Goal: Information Seeking & Learning: Learn about a topic

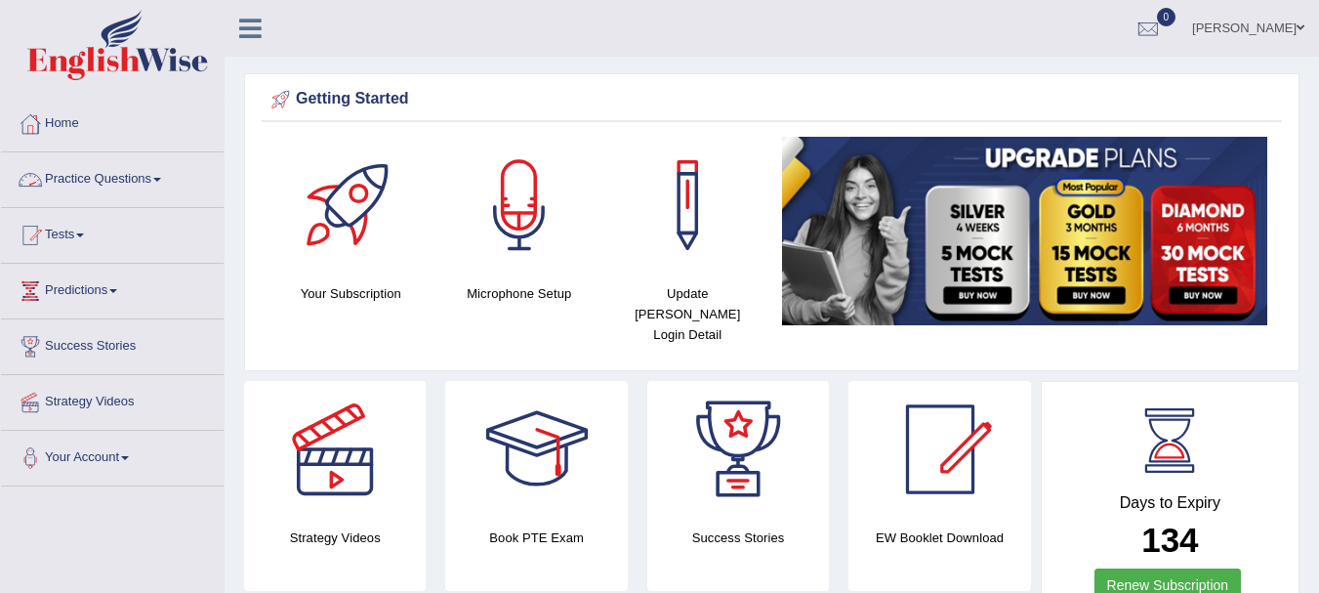
click at [90, 166] on link "Practice Questions" at bounding box center [112, 176] width 223 height 49
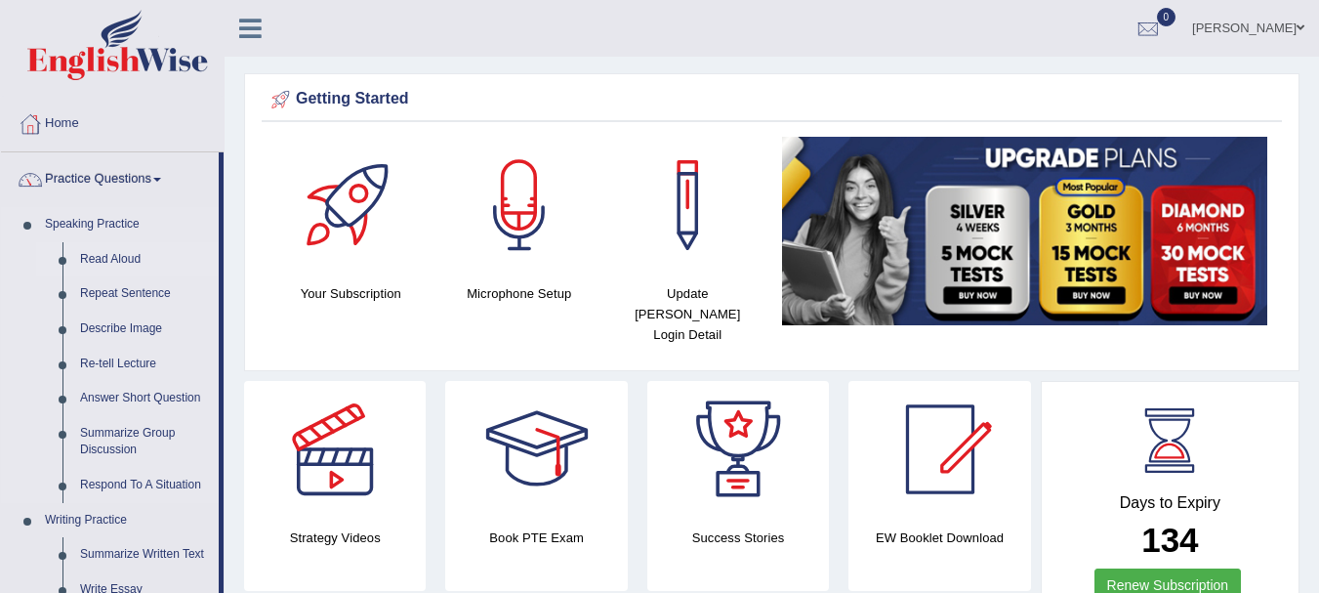
click at [99, 262] on link "Read Aloud" at bounding box center [144, 259] width 147 height 35
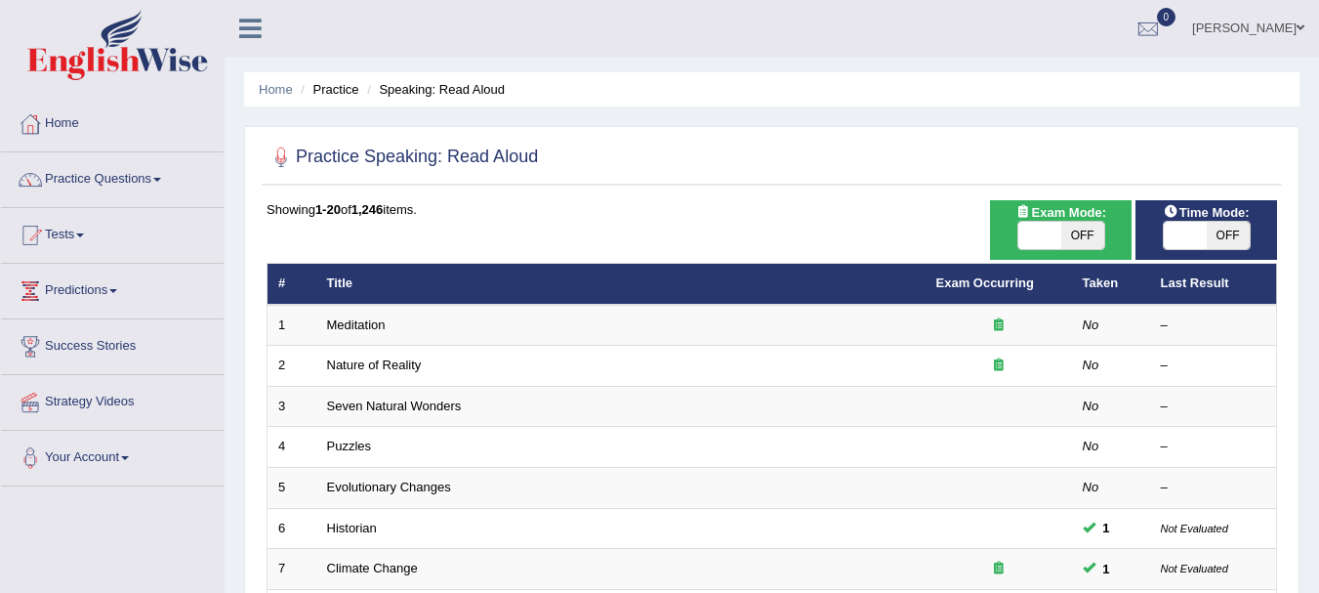
click at [1240, 232] on span "OFF" at bounding box center [1228, 235] width 43 height 27
checkbox input "true"
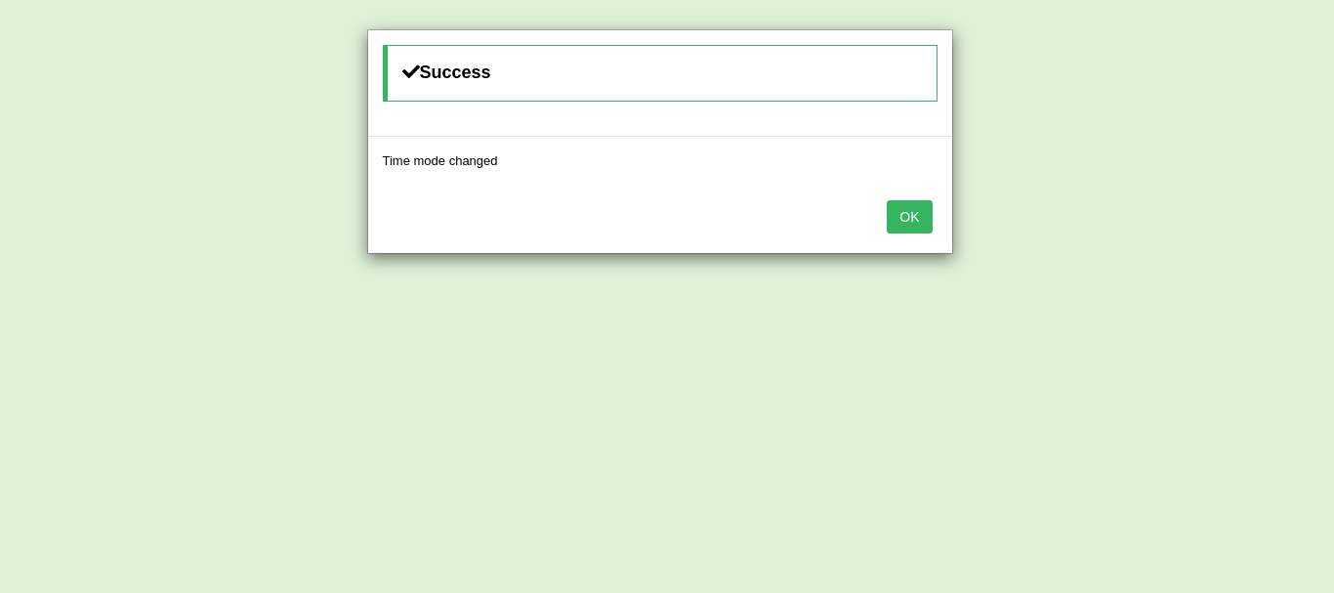
click at [1074, 236] on div "Success Time mode changed OK" at bounding box center [667, 296] width 1334 height 593
click at [913, 220] on button "OK" at bounding box center [909, 216] width 45 height 33
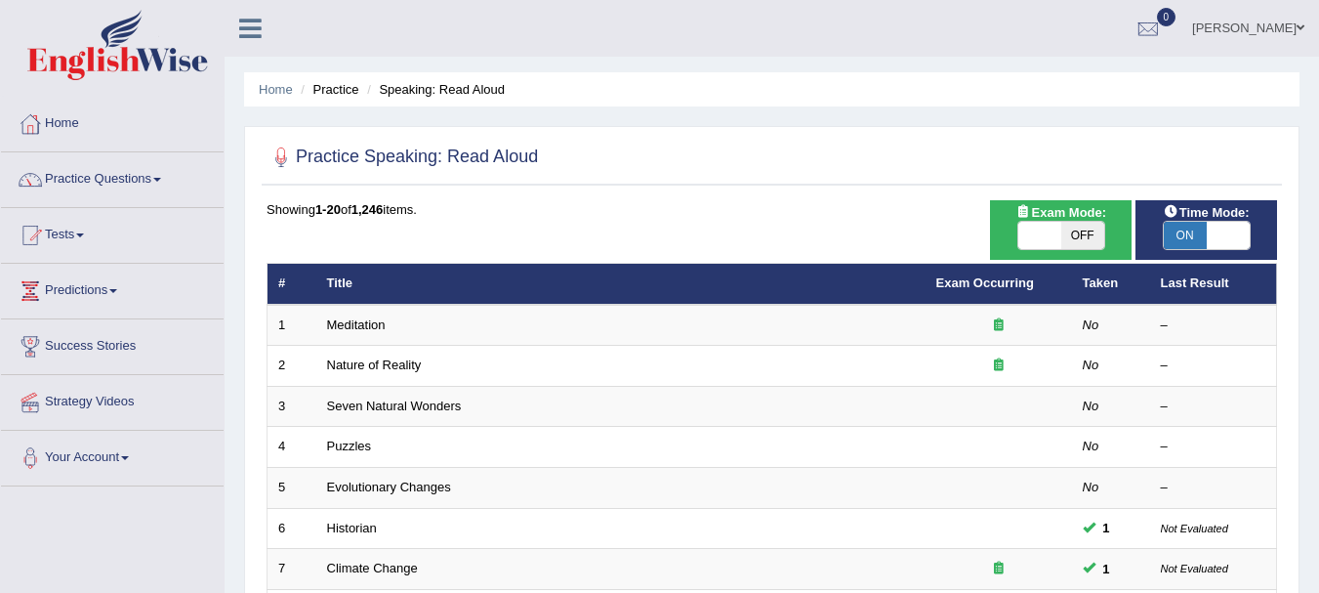
click at [1071, 223] on span "OFF" at bounding box center [1083, 235] width 43 height 27
checkbox input "true"
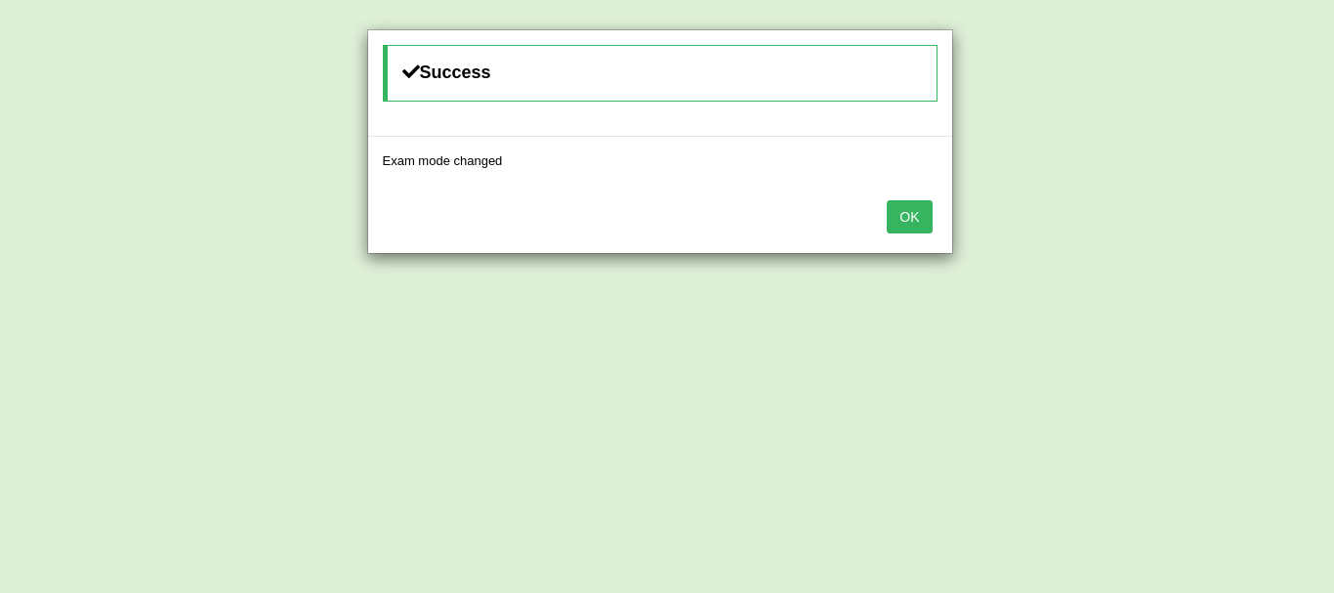
click at [920, 219] on button "OK" at bounding box center [909, 216] width 45 height 33
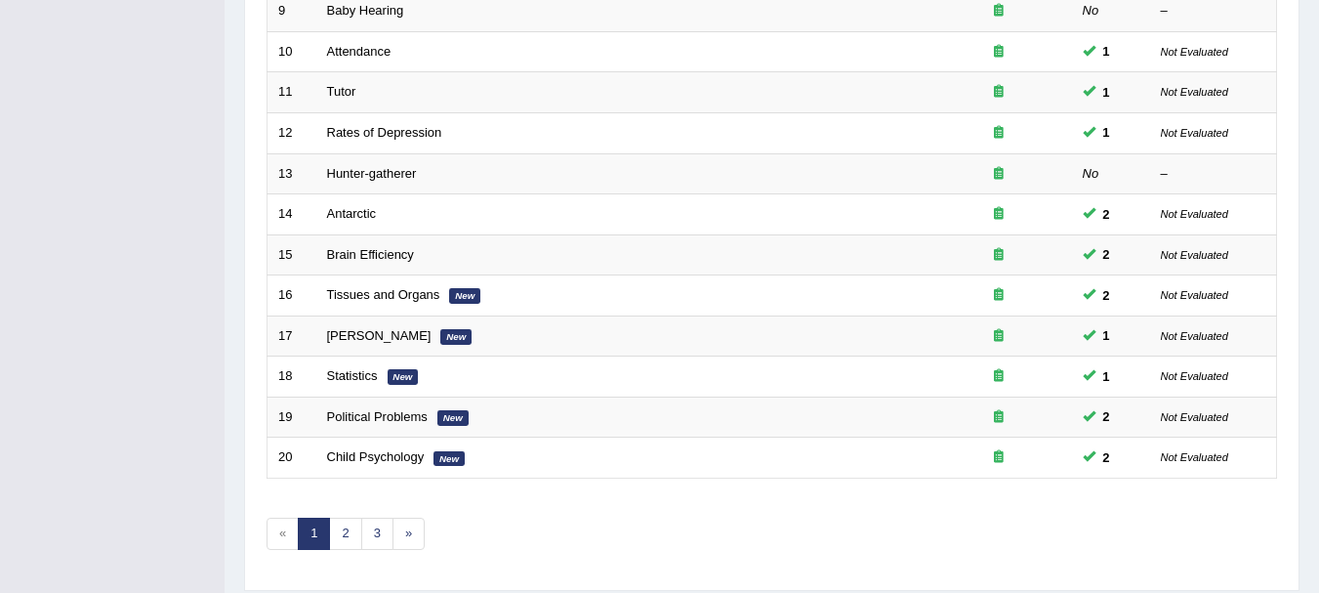
scroll to position [700, 0]
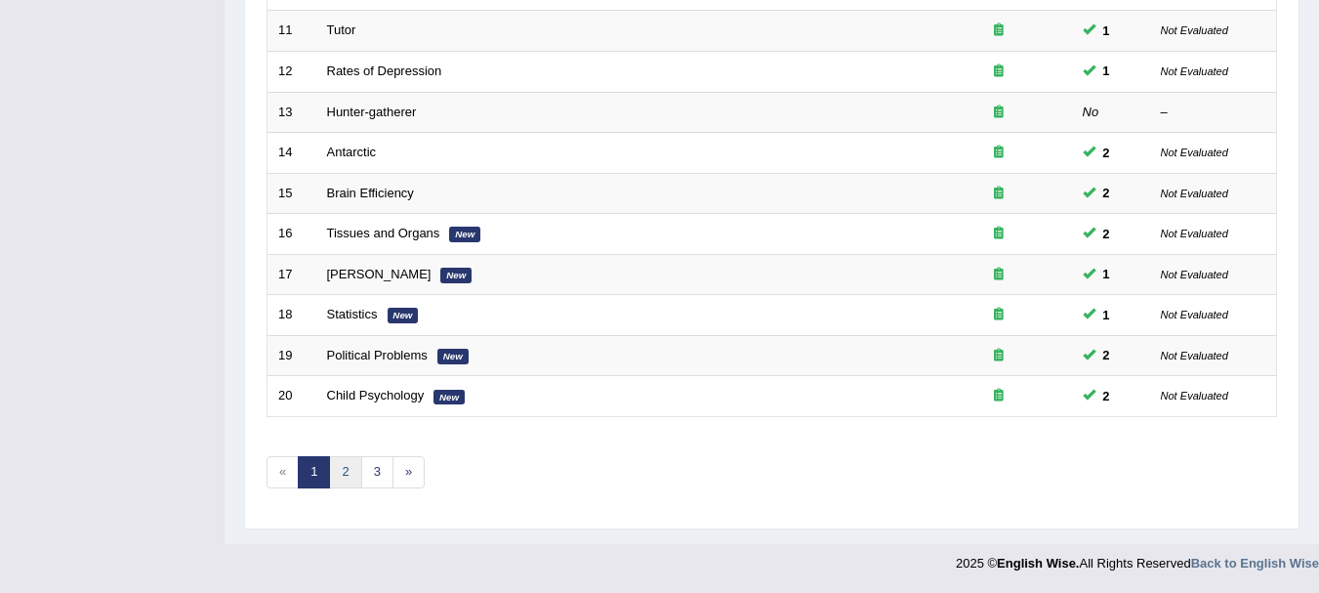
click at [337, 474] on link "2" at bounding box center [345, 472] width 32 height 32
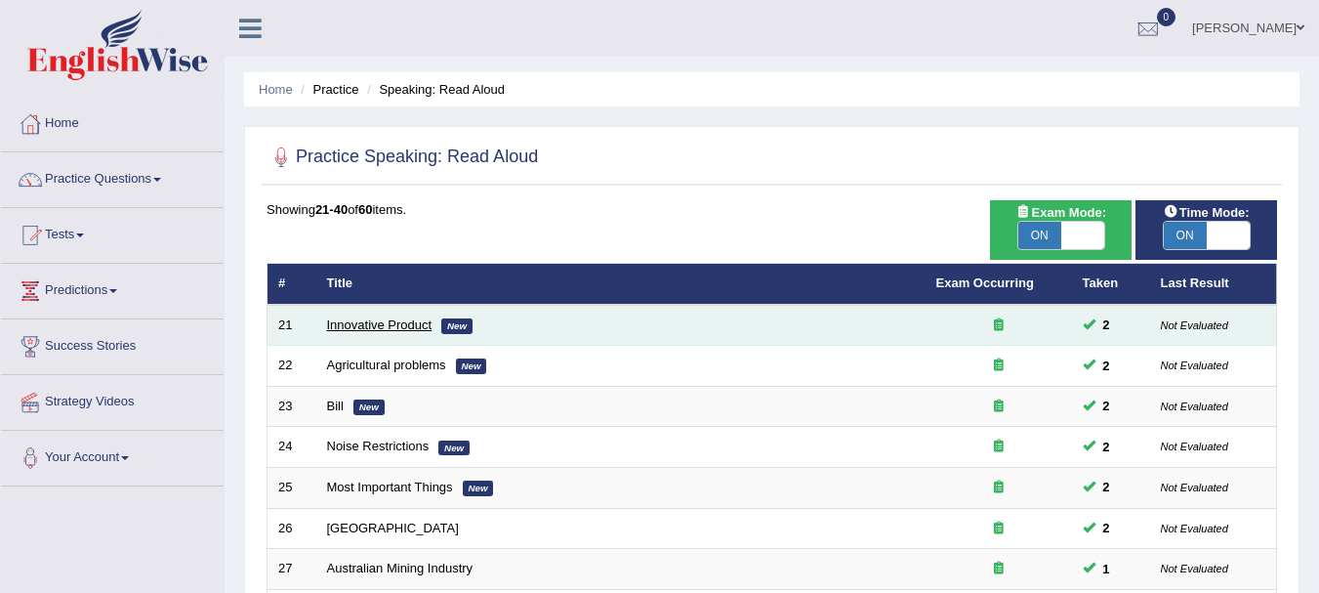
click at [359, 317] on link "Innovative Product" at bounding box center [379, 324] width 105 height 15
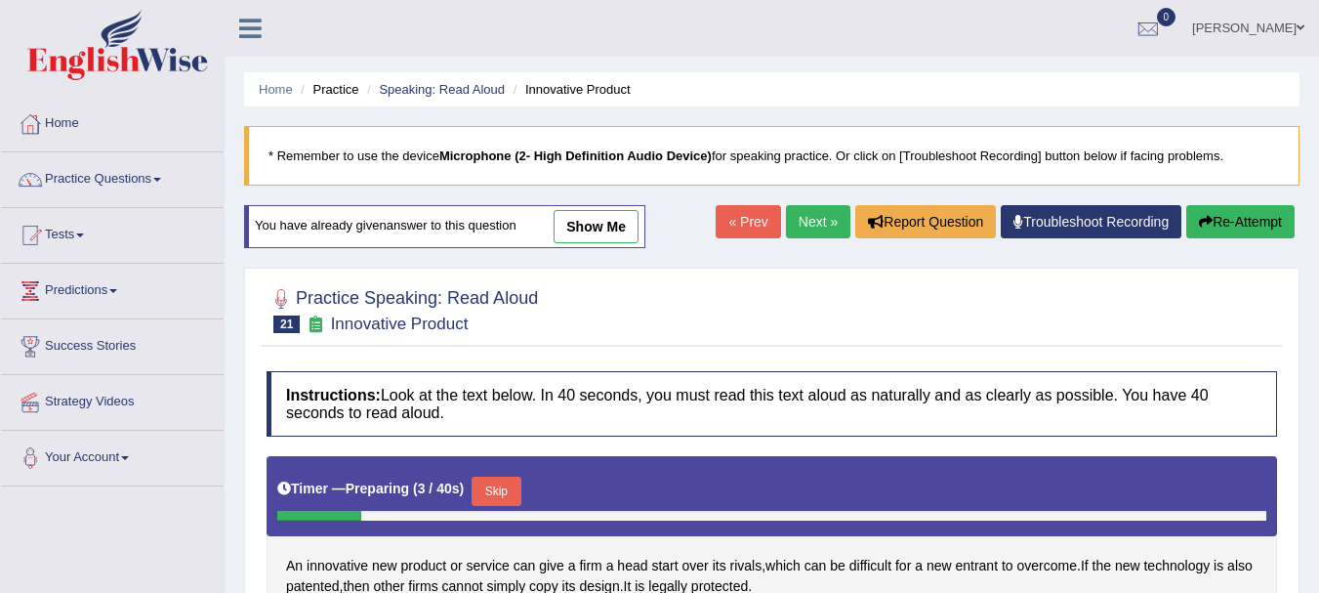
scroll to position [433, 0]
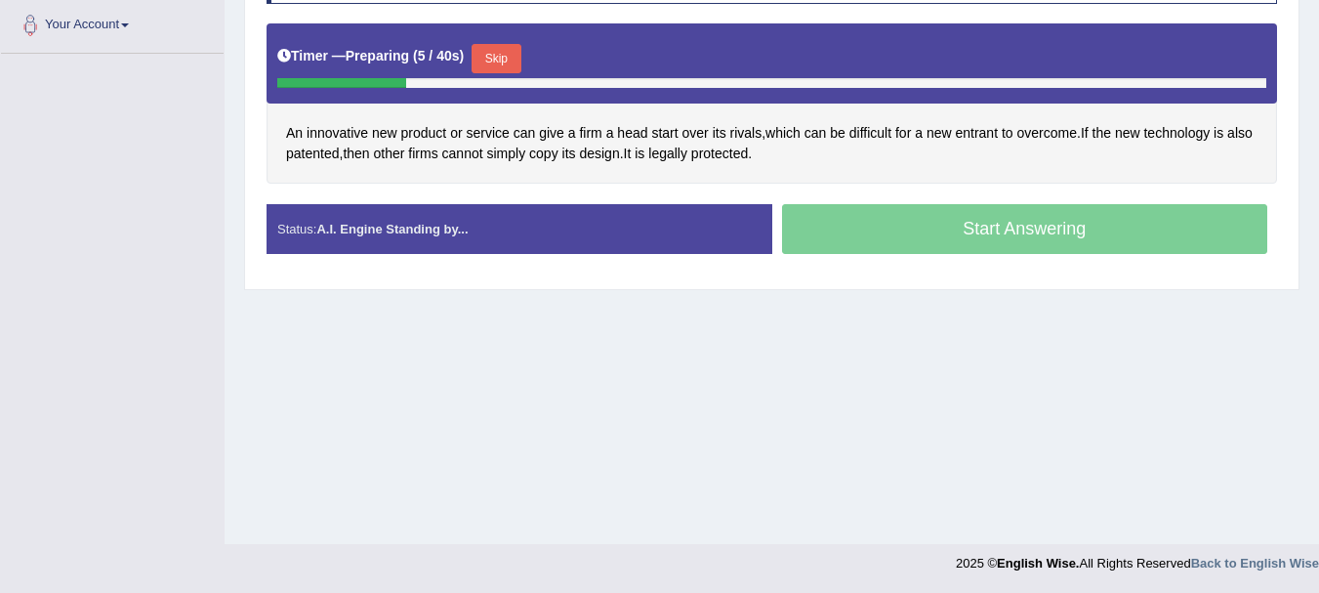
click at [503, 57] on button "Skip" at bounding box center [496, 58] width 49 height 29
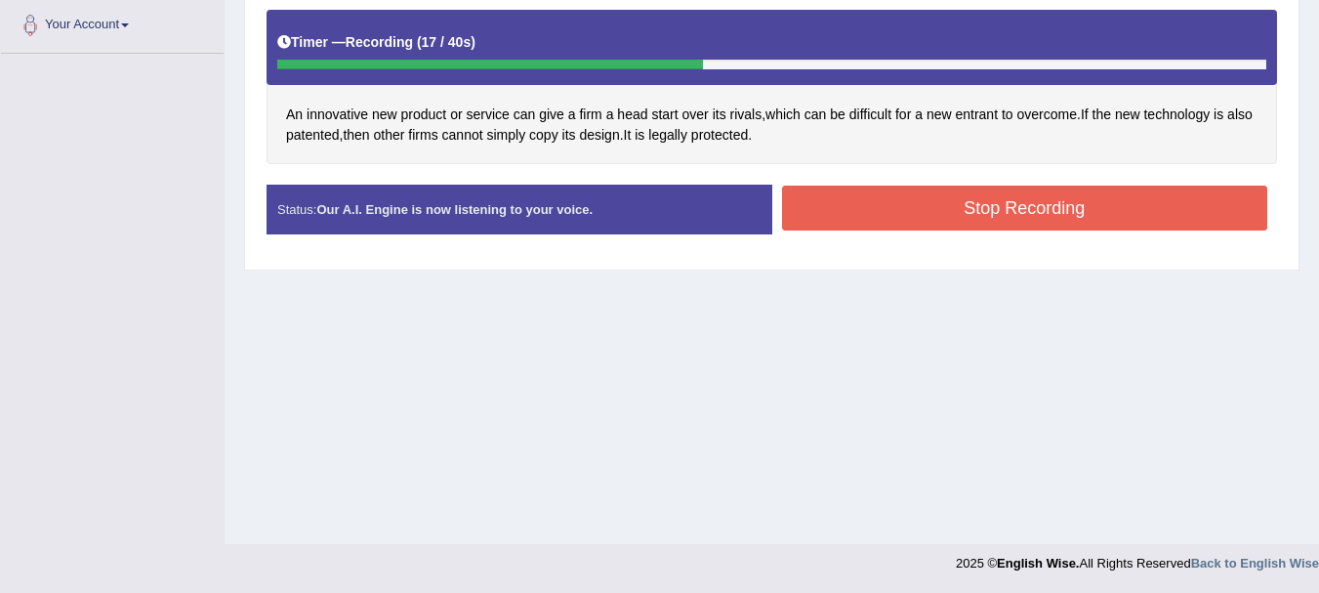
drag, startPoint x: 897, startPoint y: 168, endPoint x: 885, endPoint y: 198, distance: 32.8
click at [885, 198] on div "Instructions: Look at the text below. In 40 seconds, you must read this text al…" at bounding box center [772, 87] width 1020 height 346
click at [885, 198] on button "Stop Recording" at bounding box center [1025, 208] width 486 height 45
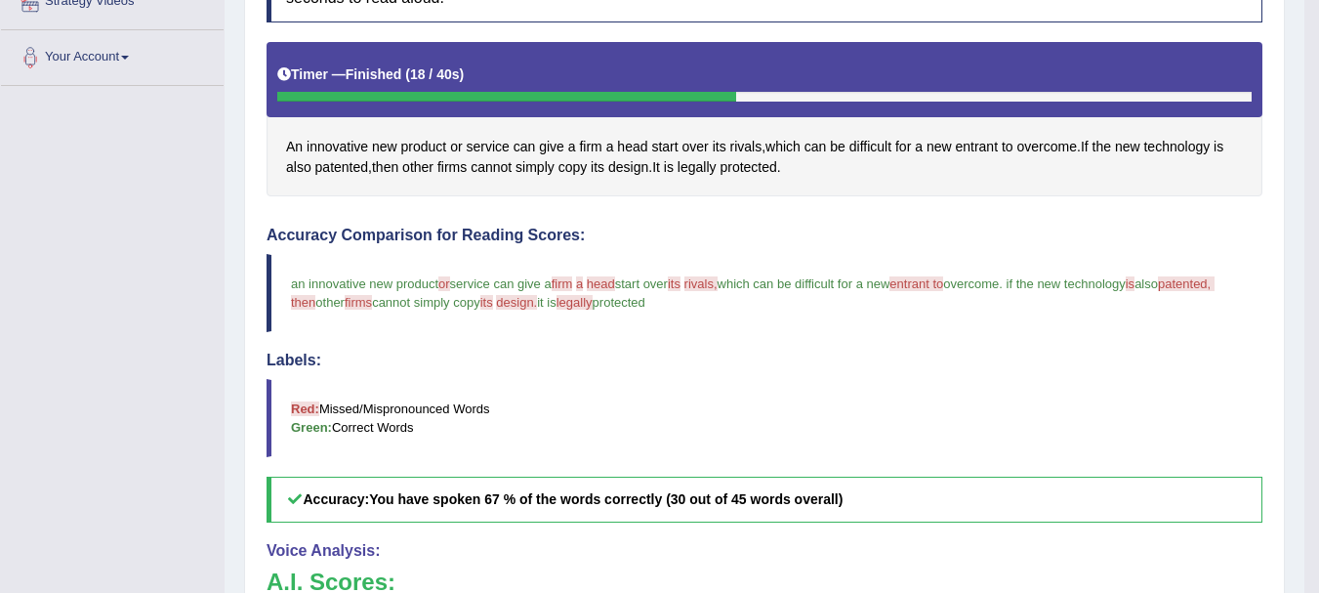
scroll to position [0, 0]
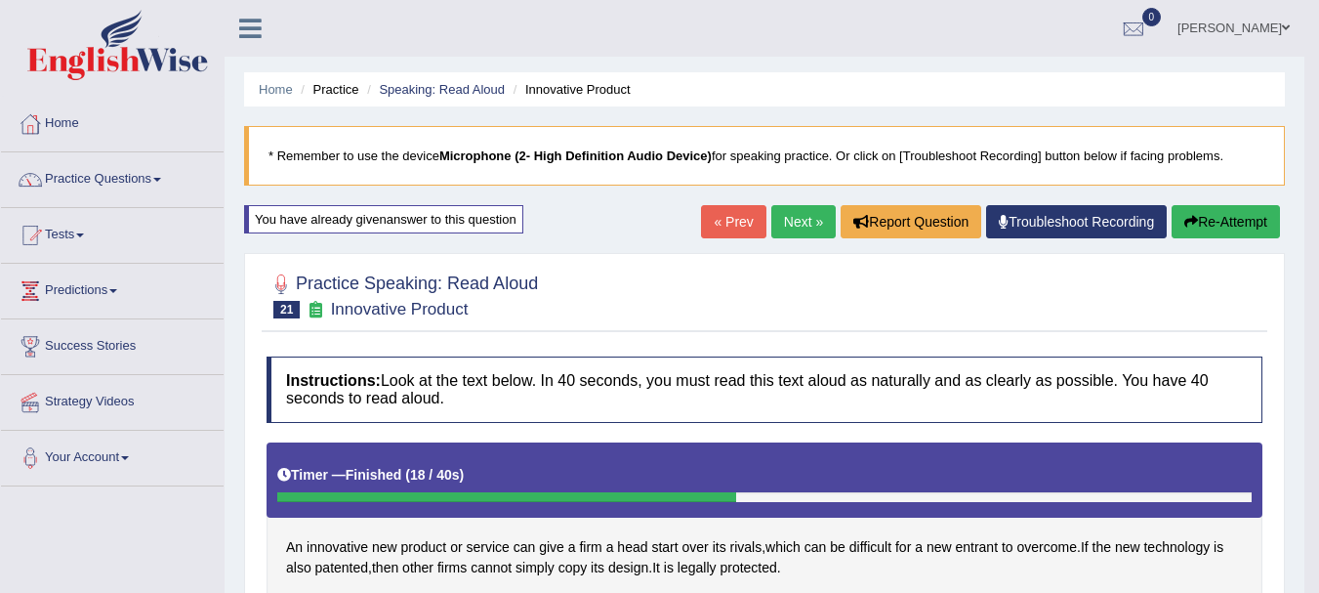
click at [807, 221] on link "Next »" at bounding box center [803, 221] width 64 height 33
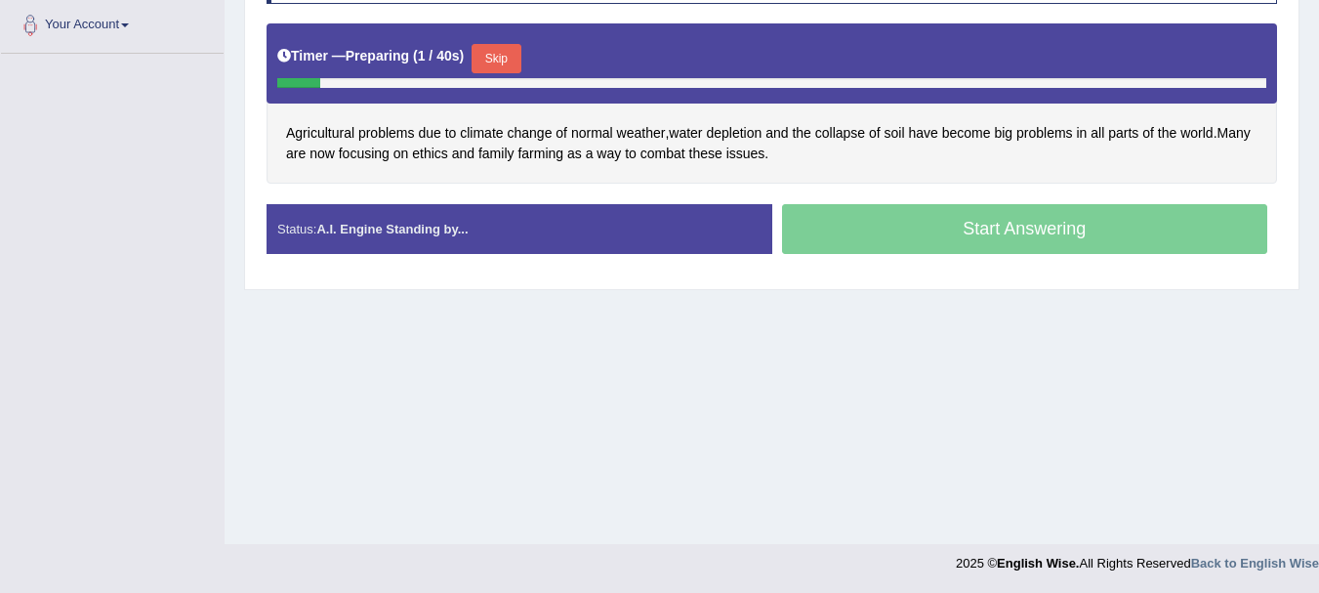
click at [484, 46] on button "Skip" at bounding box center [496, 58] width 49 height 29
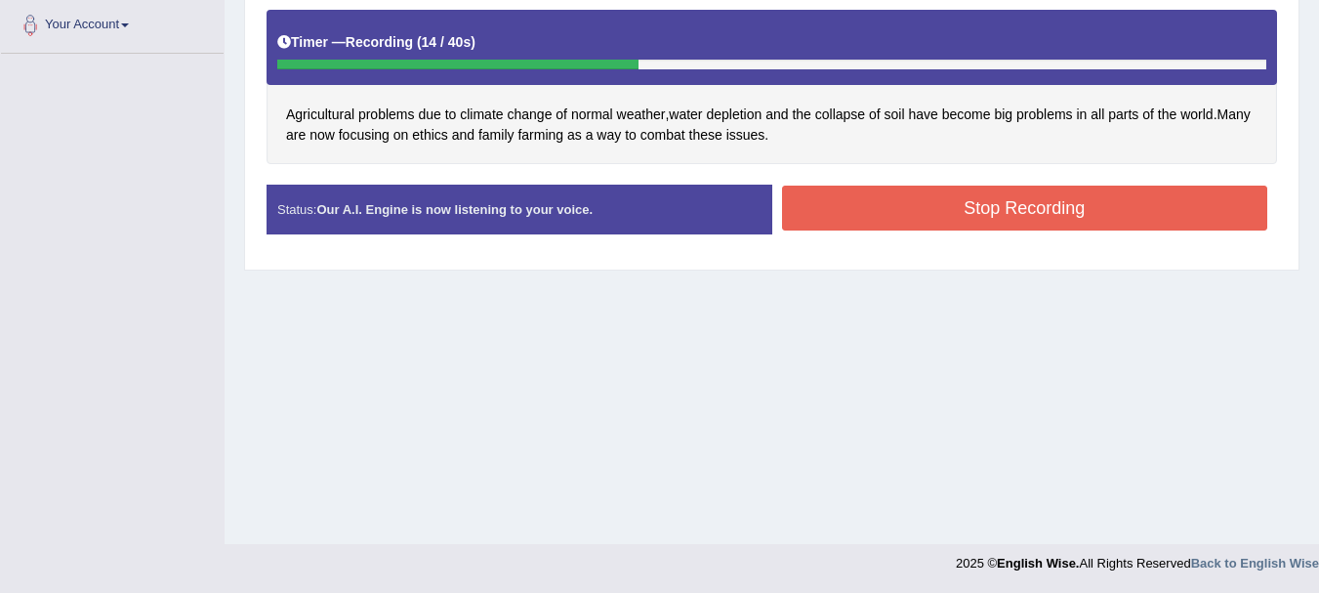
click at [877, 211] on button "Stop Recording" at bounding box center [1025, 208] width 486 height 45
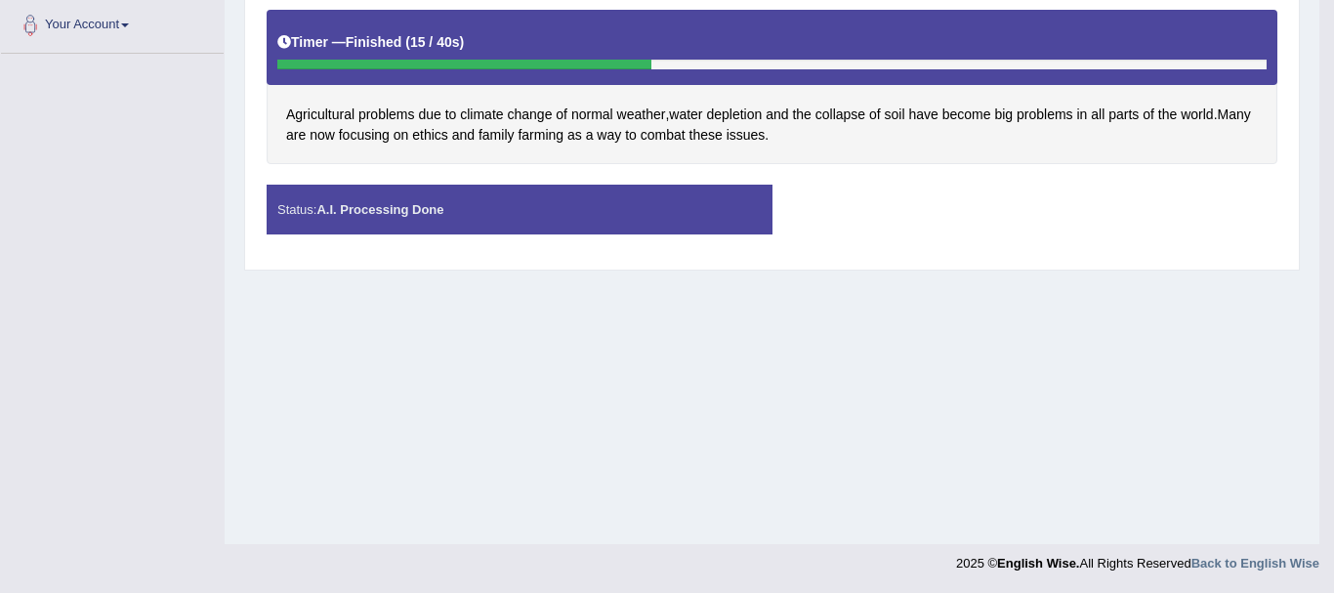
click at [0, 0] on div "Saving your answer..." at bounding box center [0, 0] width 0 height 0
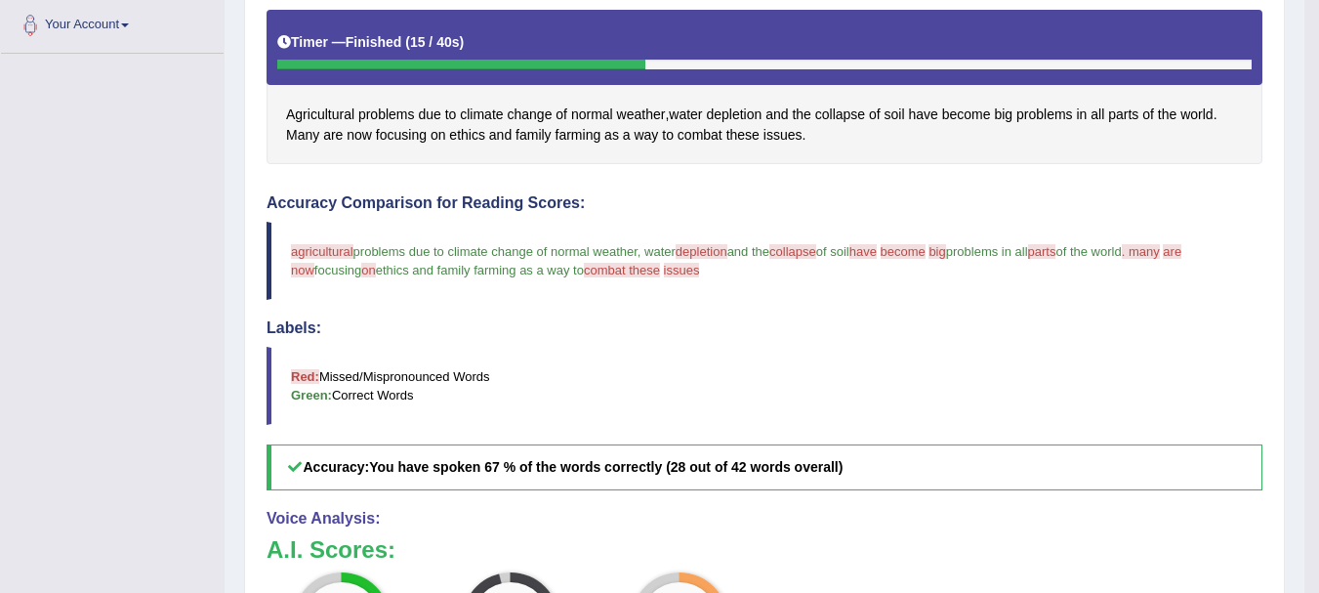
drag, startPoint x: 1312, startPoint y: 94, endPoint x: 1333, endPoint y: 100, distance: 21.3
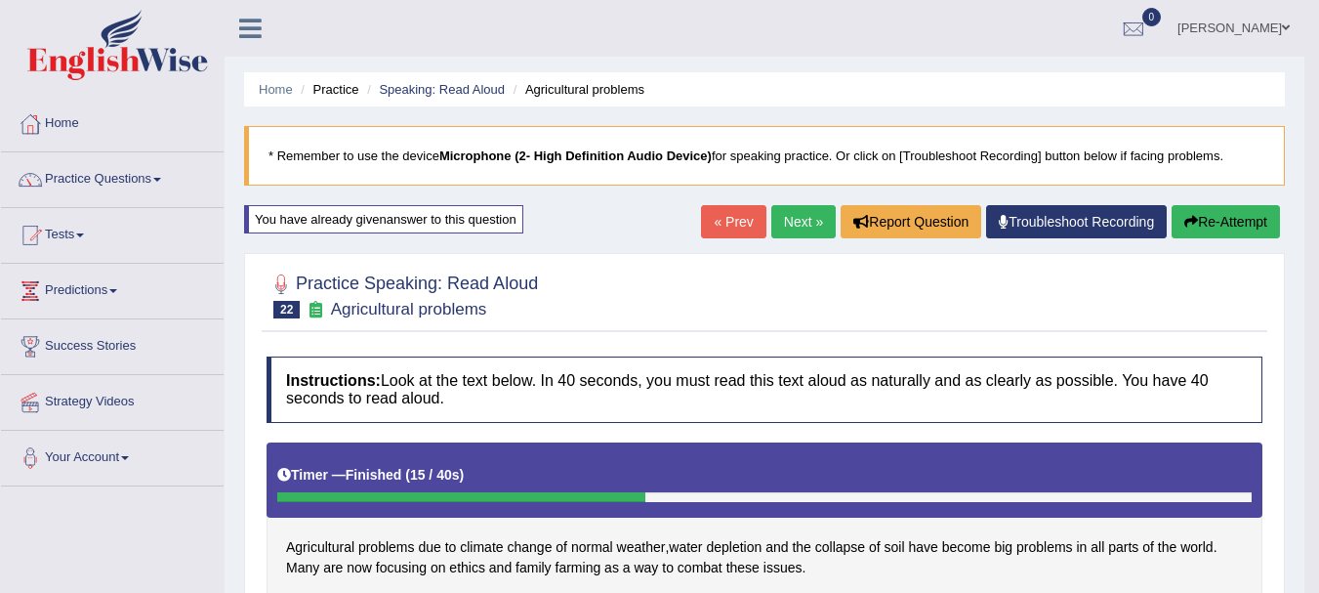
click at [786, 228] on link "Next »" at bounding box center [803, 221] width 64 height 33
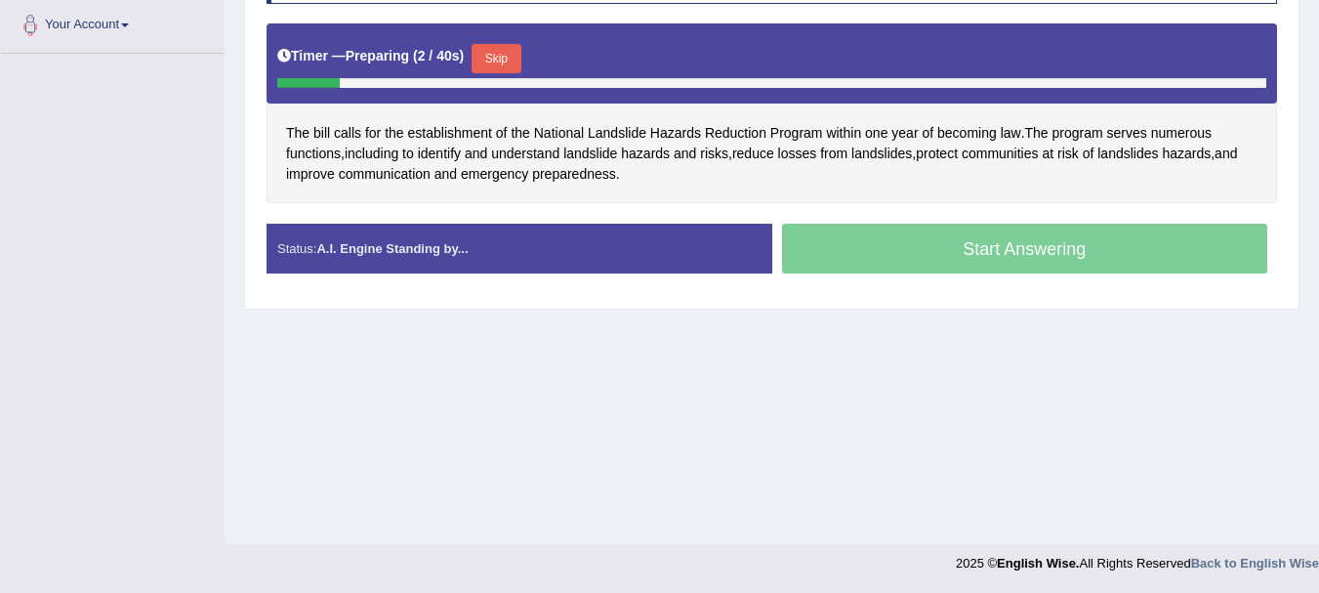
click at [516, 66] on button "Skip" at bounding box center [496, 58] width 49 height 29
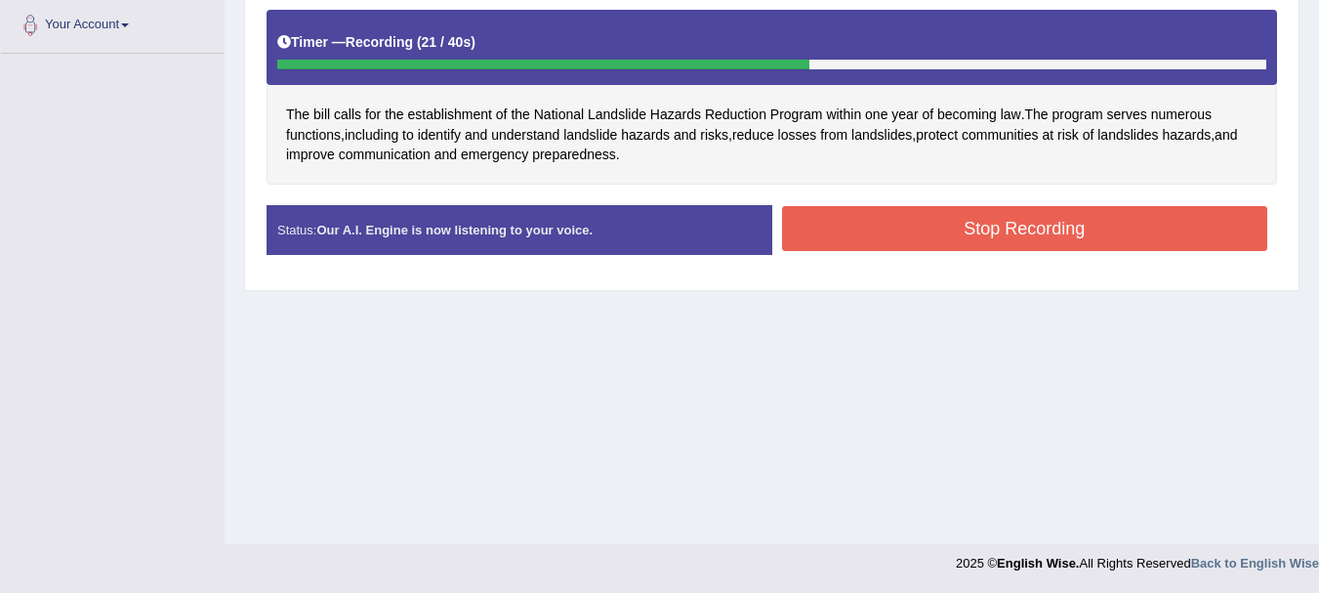
click at [838, 218] on button "Stop Recording" at bounding box center [1025, 228] width 486 height 45
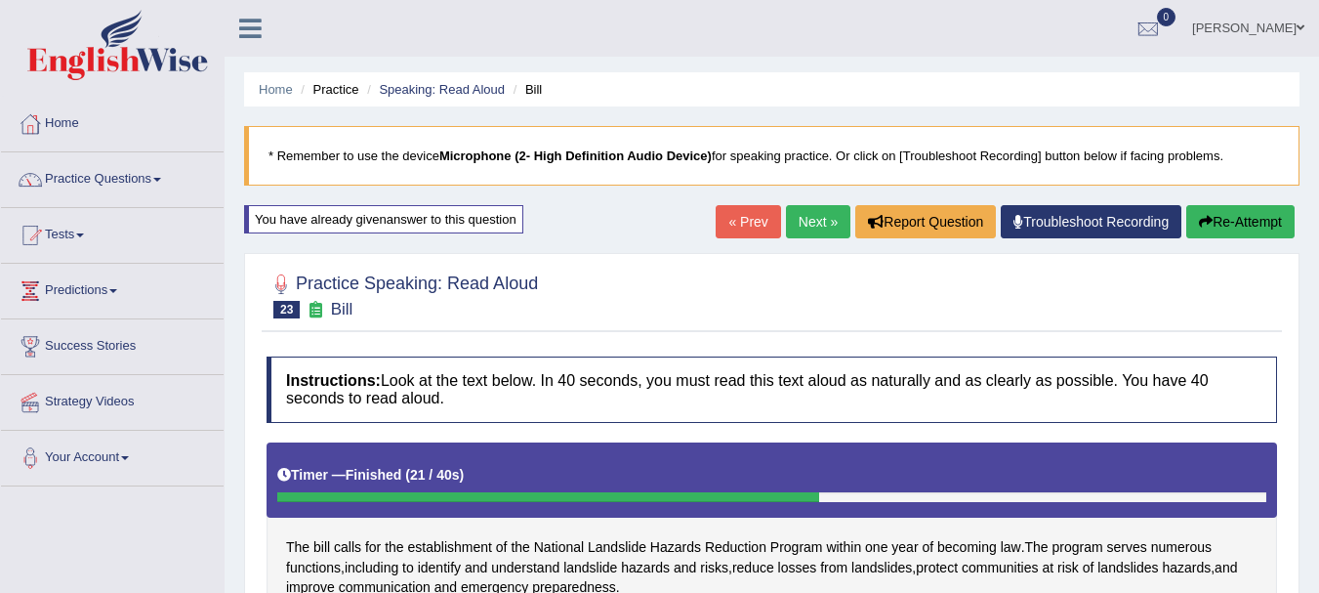
click at [792, 227] on link "Next »" at bounding box center [818, 221] width 64 height 33
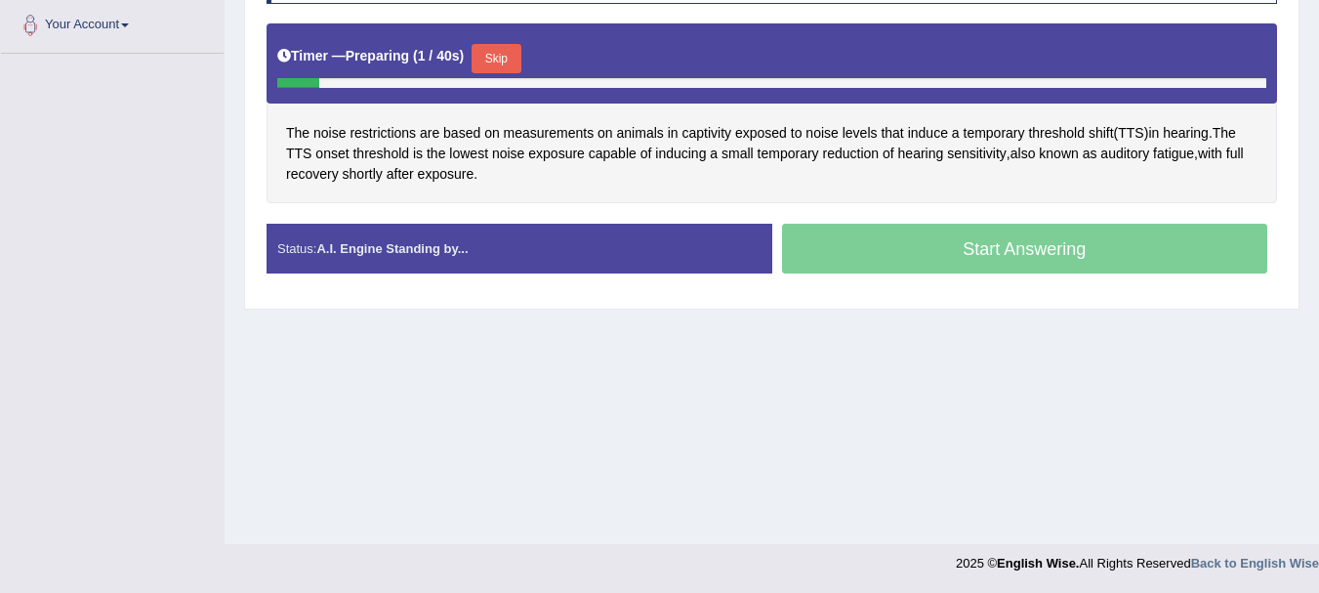
click at [507, 62] on button "Skip" at bounding box center [496, 58] width 49 height 29
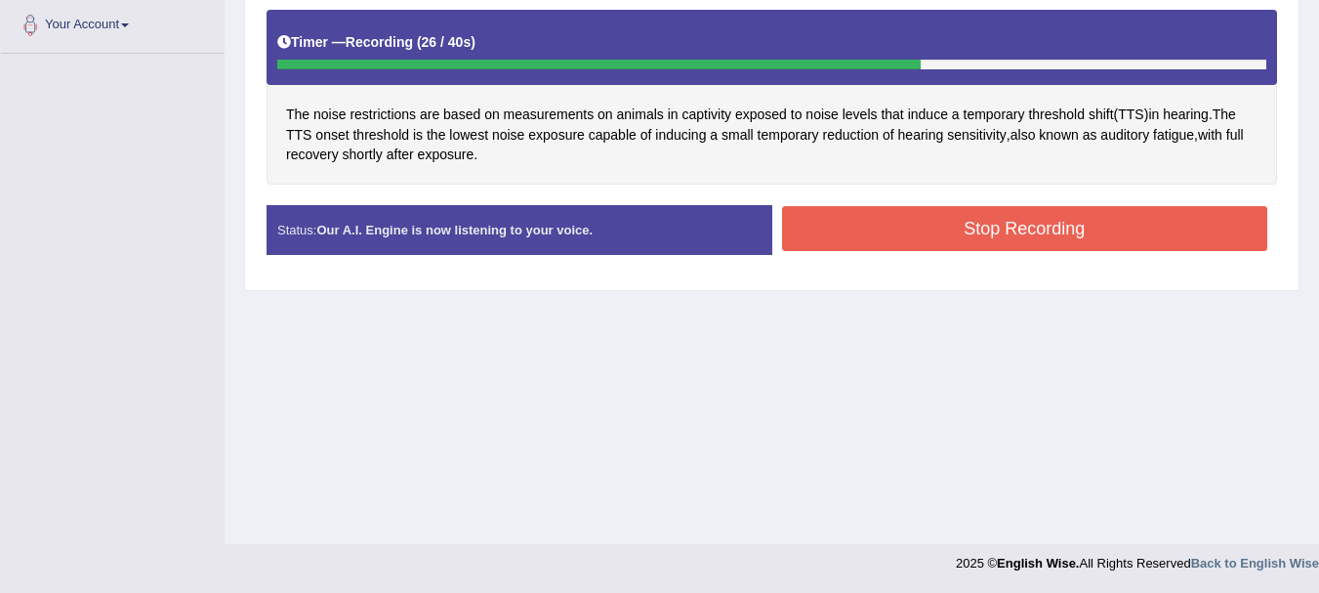
click at [908, 235] on button "Stop Recording" at bounding box center [1025, 228] width 486 height 45
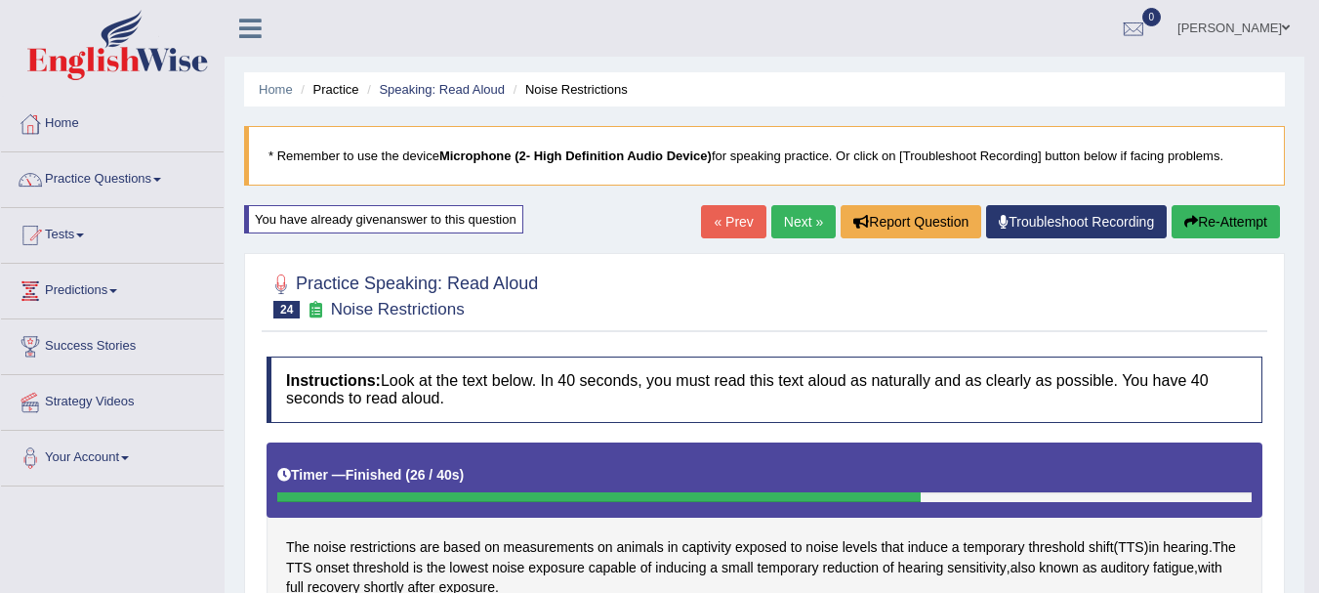
click at [799, 211] on link "Next »" at bounding box center [803, 221] width 64 height 33
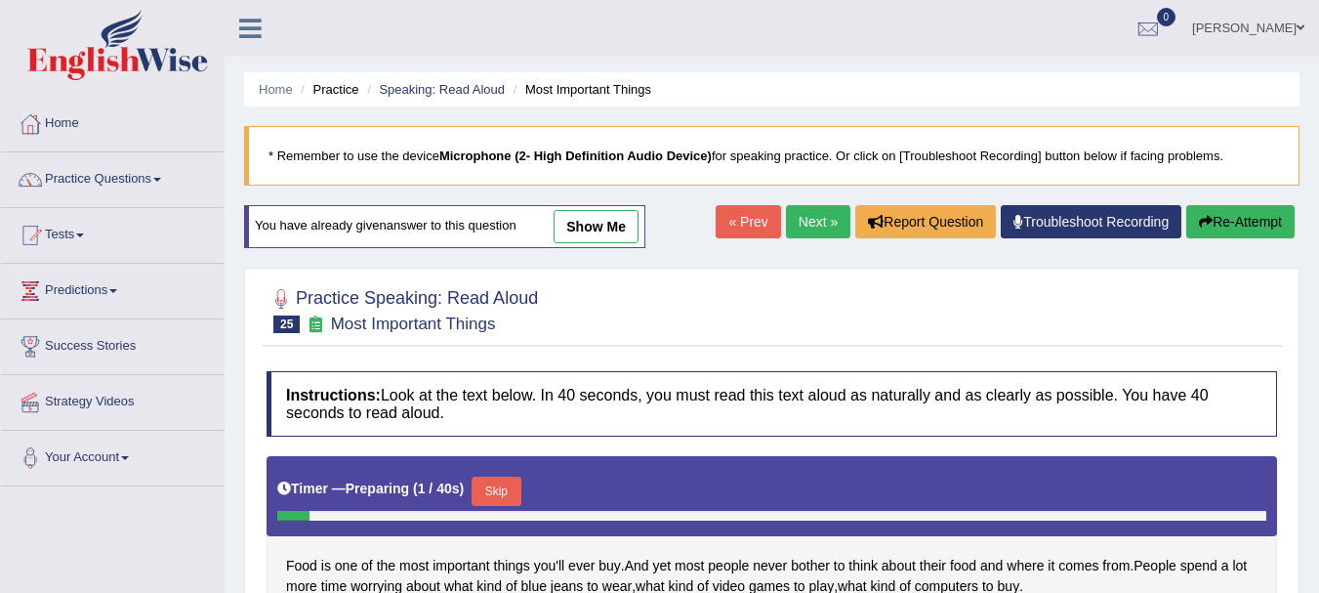
scroll to position [433, 0]
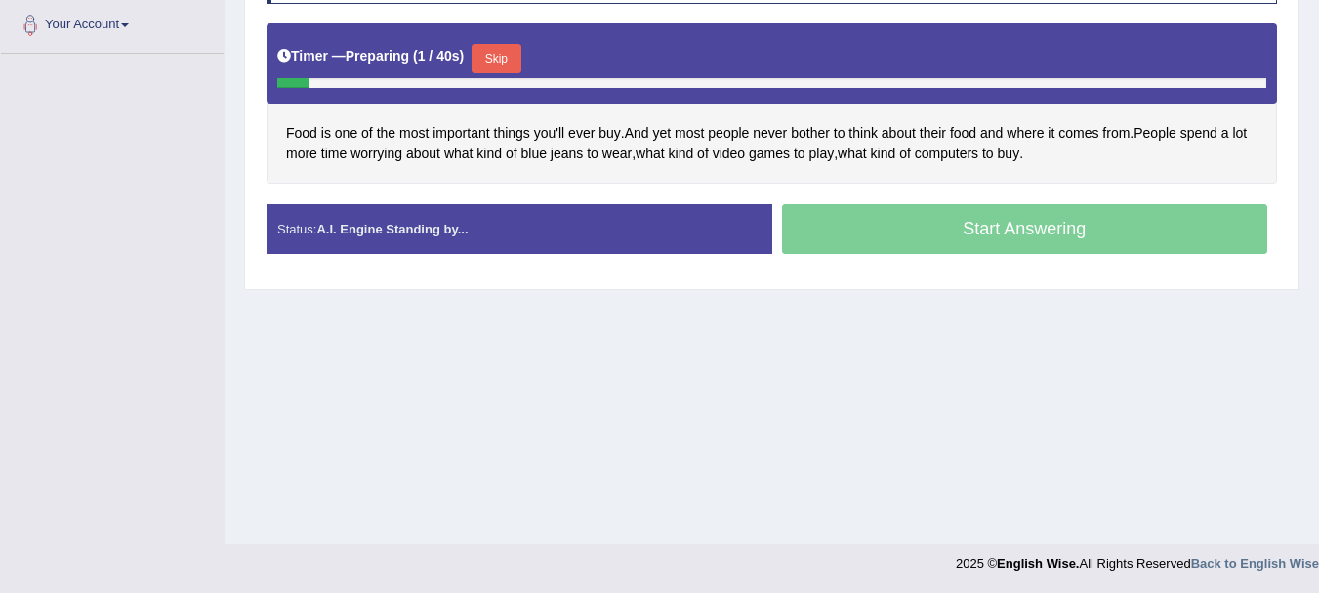
click at [779, 320] on div "Home Practice Speaking: Read Aloud Most Important Things * Remember to use the …" at bounding box center [772, 55] width 1095 height 977
click at [516, 61] on button "Skip" at bounding box center [496, 58] width 49 height 29
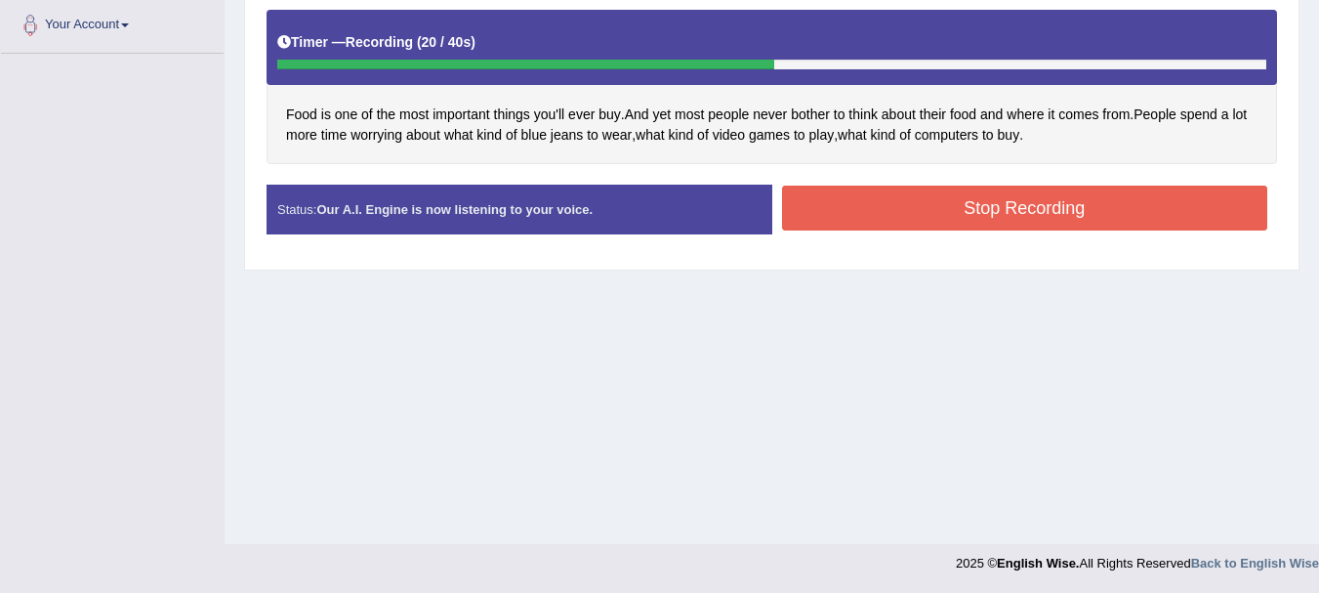
click at [937, 203] on button "Stop Recording" at bounding box center [1025, 208] width 486 height 45
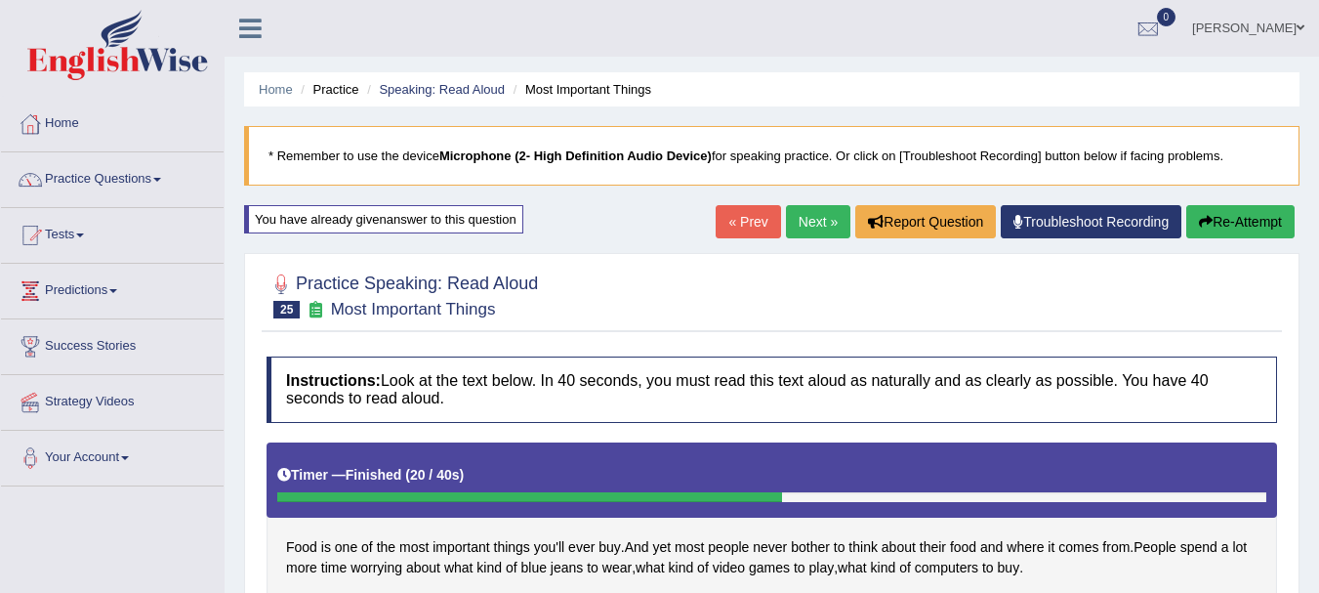
click at [807, 213] on link "Next »" at bounding box center [818, 221] width 64 height 33
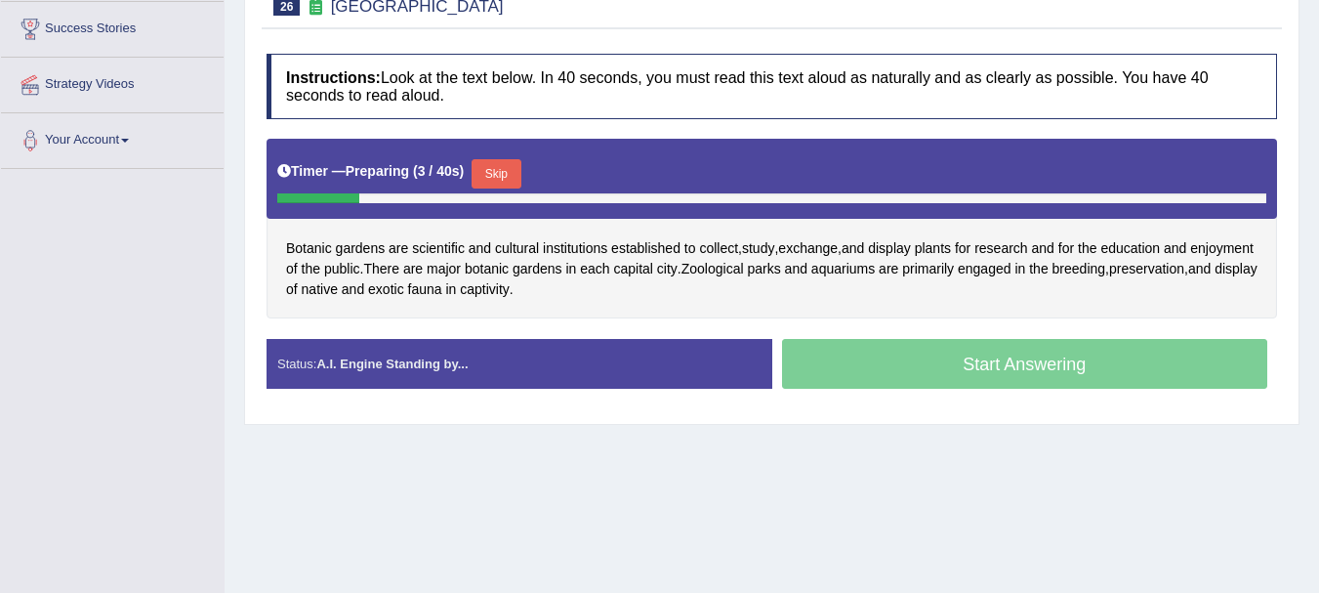
click at [502, 178] on button "Skip" at bounding box center [496, 173] width 49 height 29
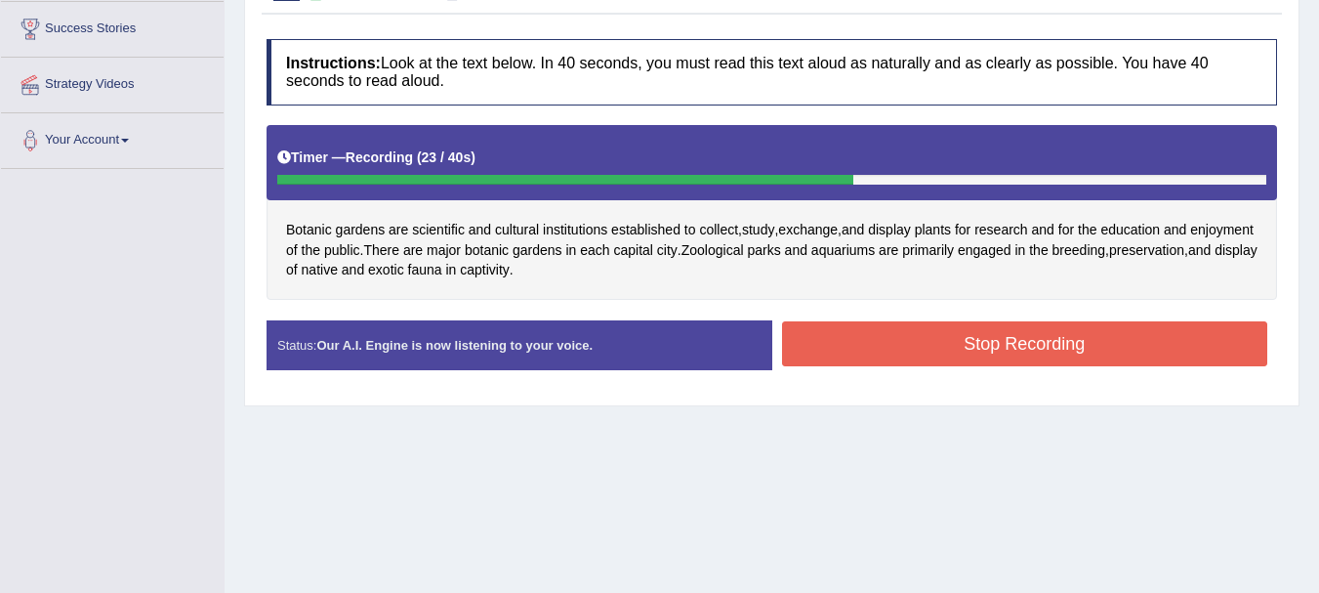
click at [827, 342] on button "Stop Recording" at bounding box center [1025, 343] width 486 height 45
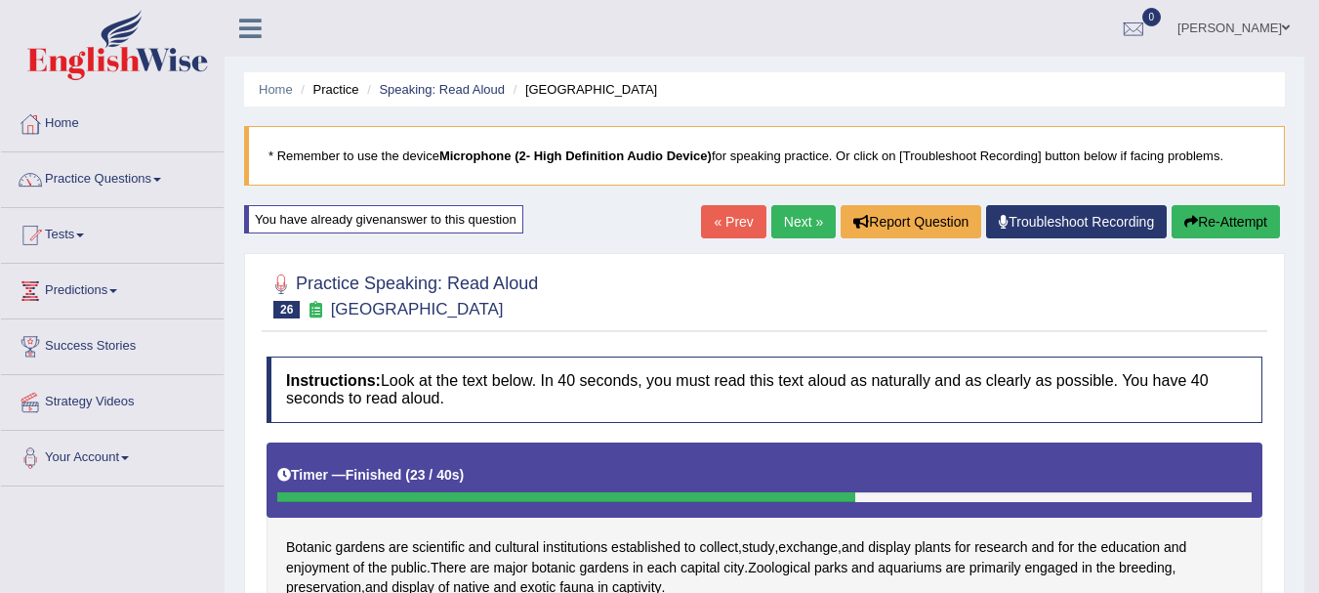
click at [784, 208] on link "Next »" at bounding box center [803, 221] width 64 height 33
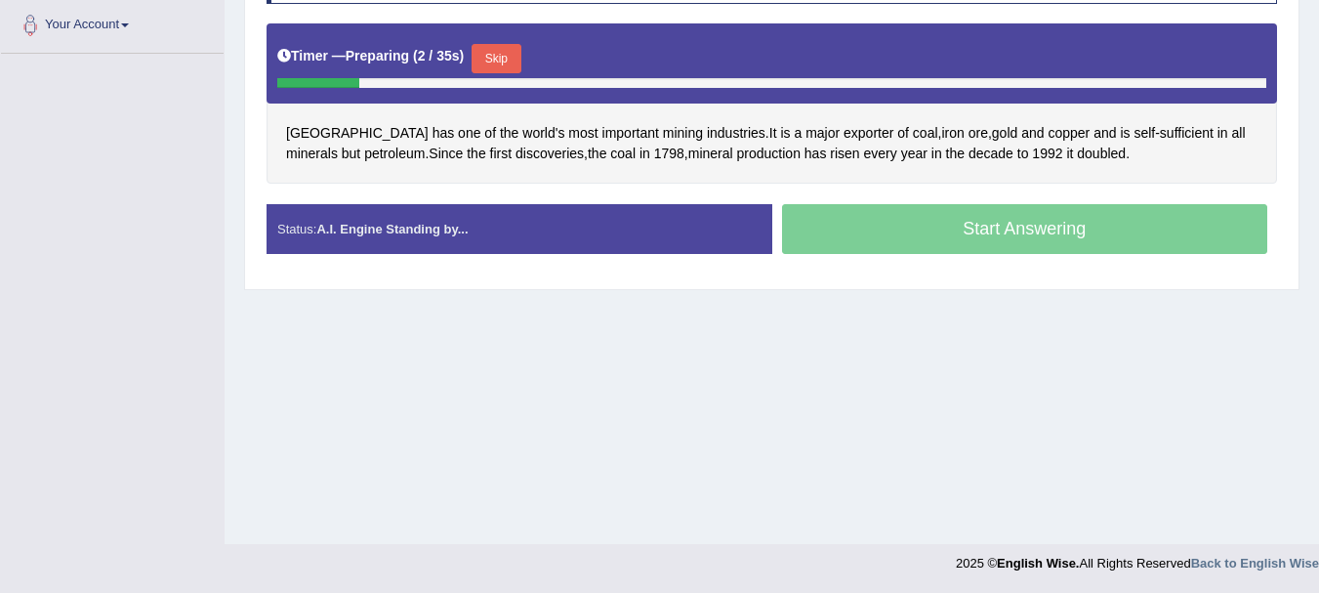
click at [500, 62] on button "Skip" at bounding box center [496, 58] width 49 height 29
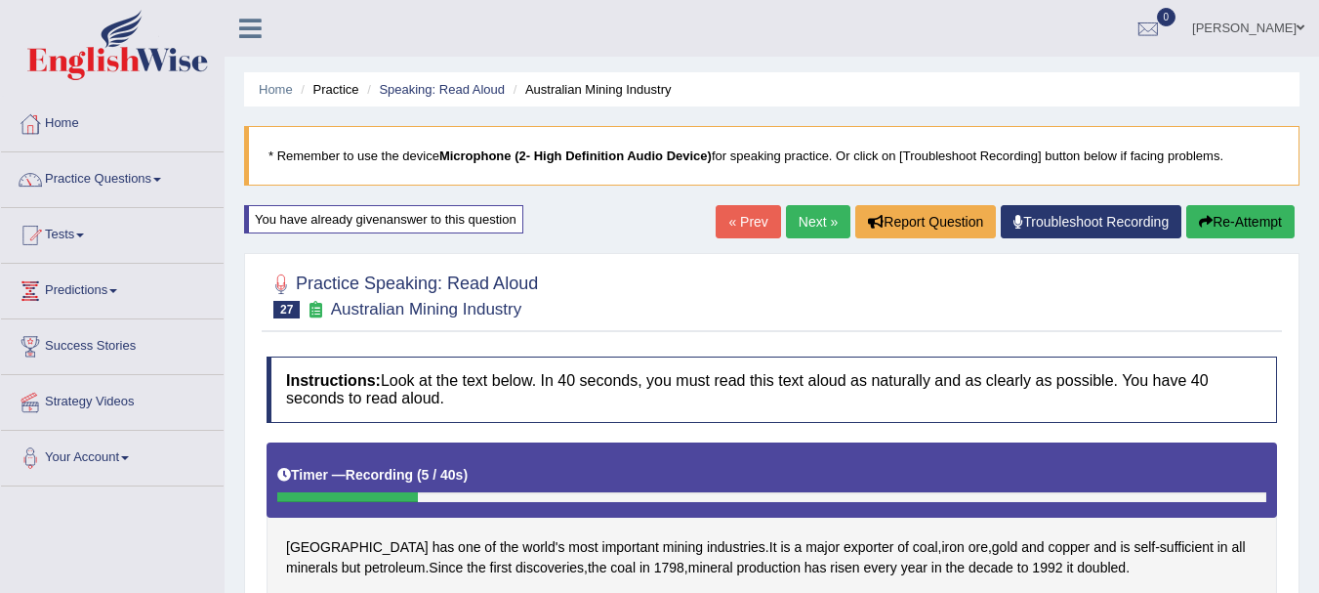
click at [746, 229] on link "« Prev" at bounding box center [748, 221] width 64 height 33
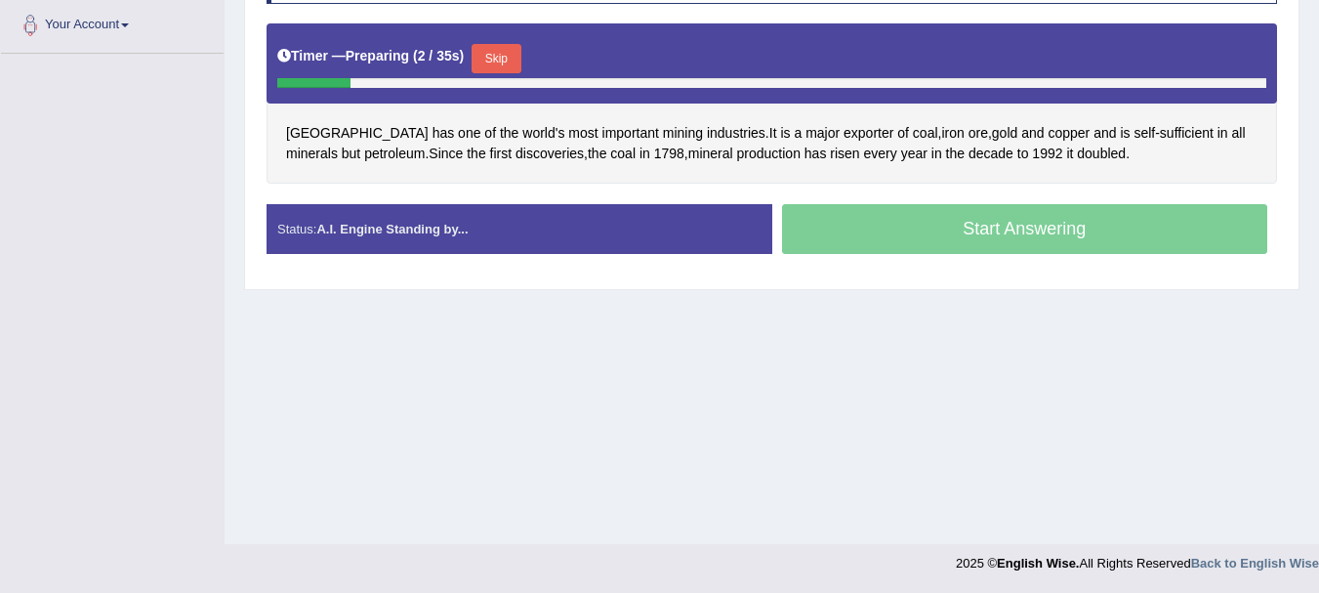
click at [507, 55] on button "Skip" at bounding box center [496, 58] width 49 height 29
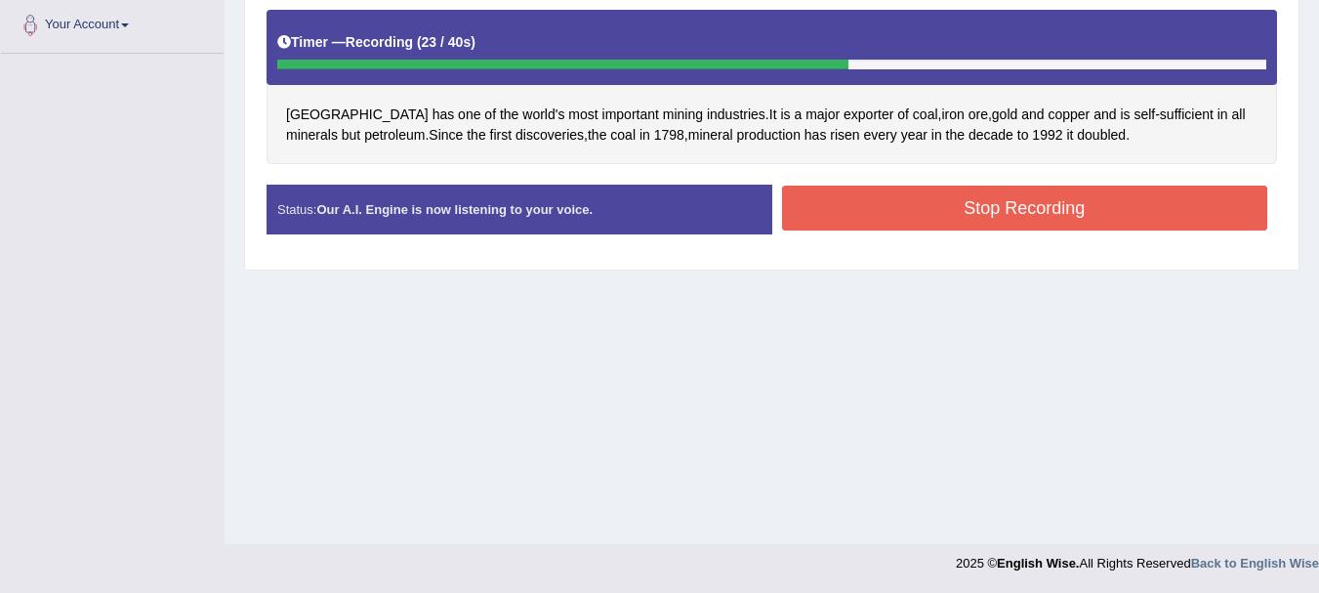
click at [970, 221] on button "Stop Recording" at bounding box center [1025, 208] width 486 height 45
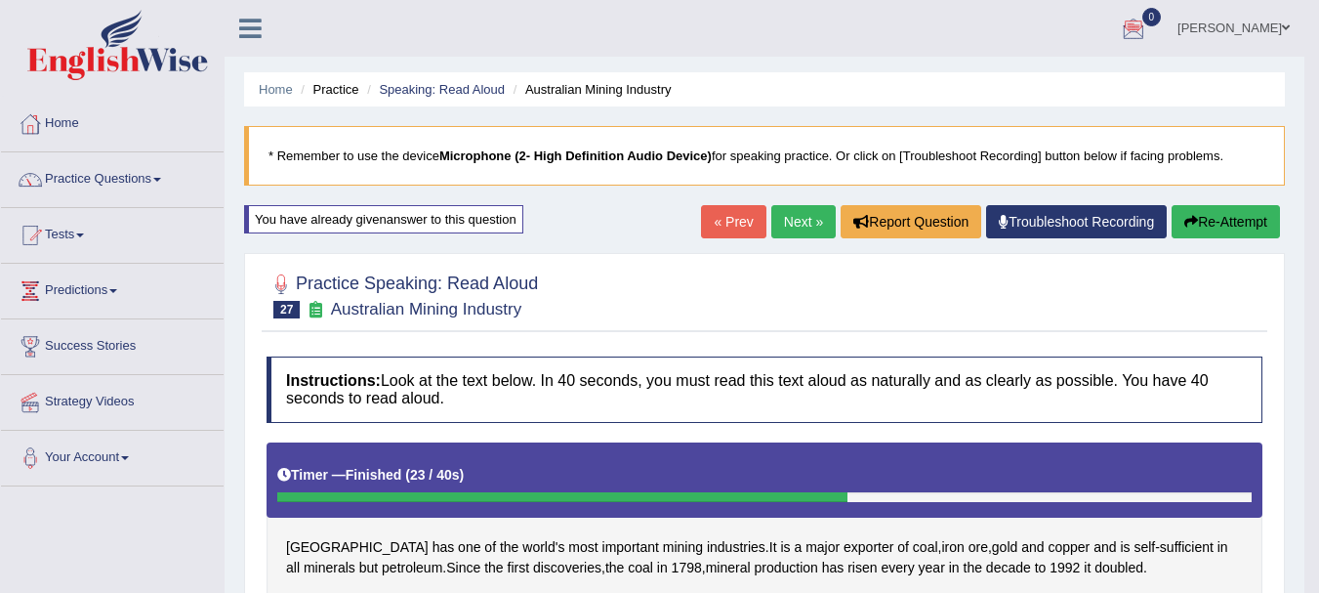
click at [806, 229] on link "Next »" at bounding box center [803, 221] width 64 height 33
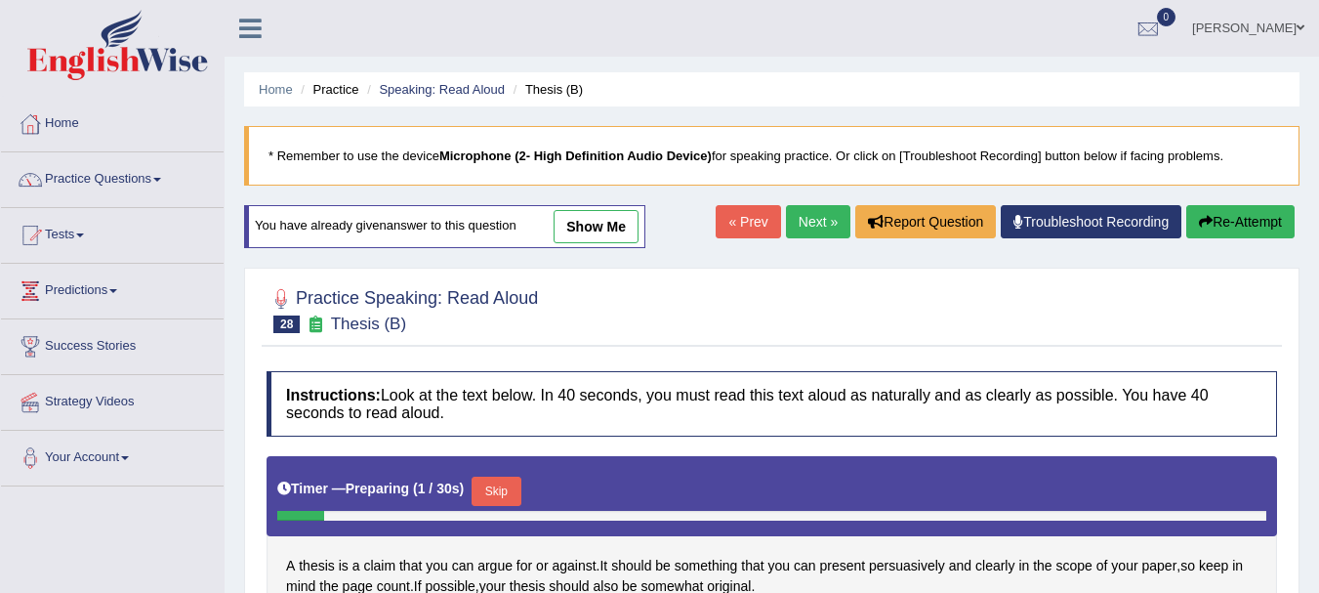
click at [696, 456] on div "A thesis is a claim that you can argue for or against . It should be something …" at bounding box center [772, 535] width 1011 height 159
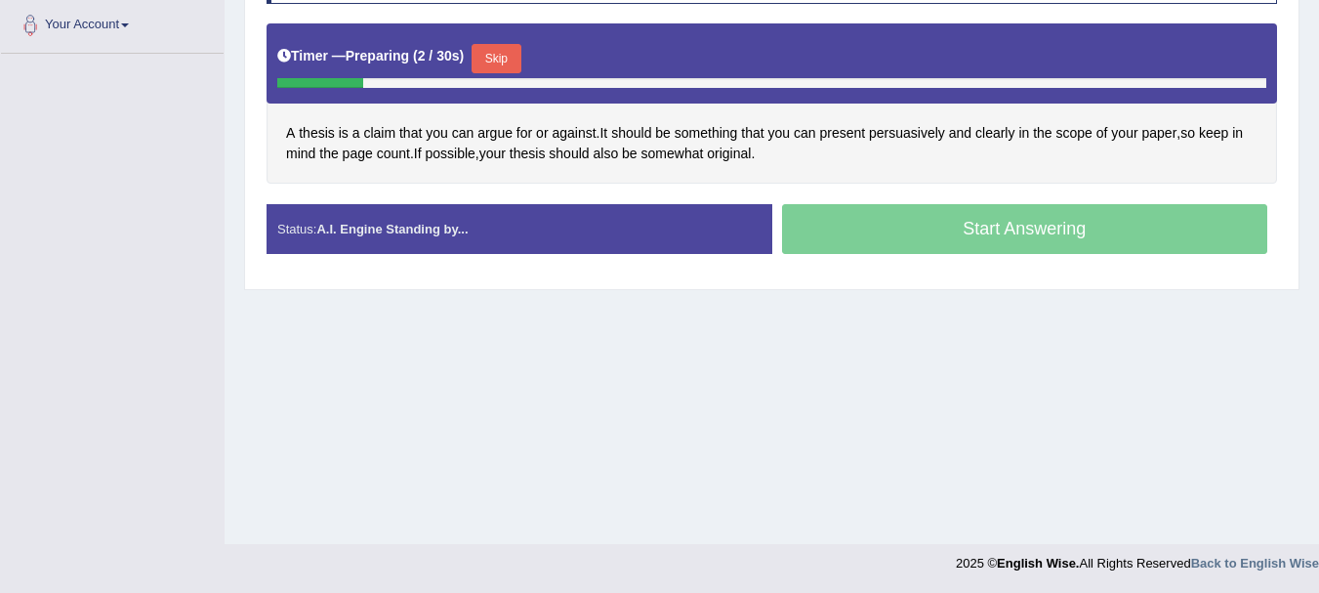
click at [520, 64] on button "Skip" at bounding box center [496, 58] width 49 height 29
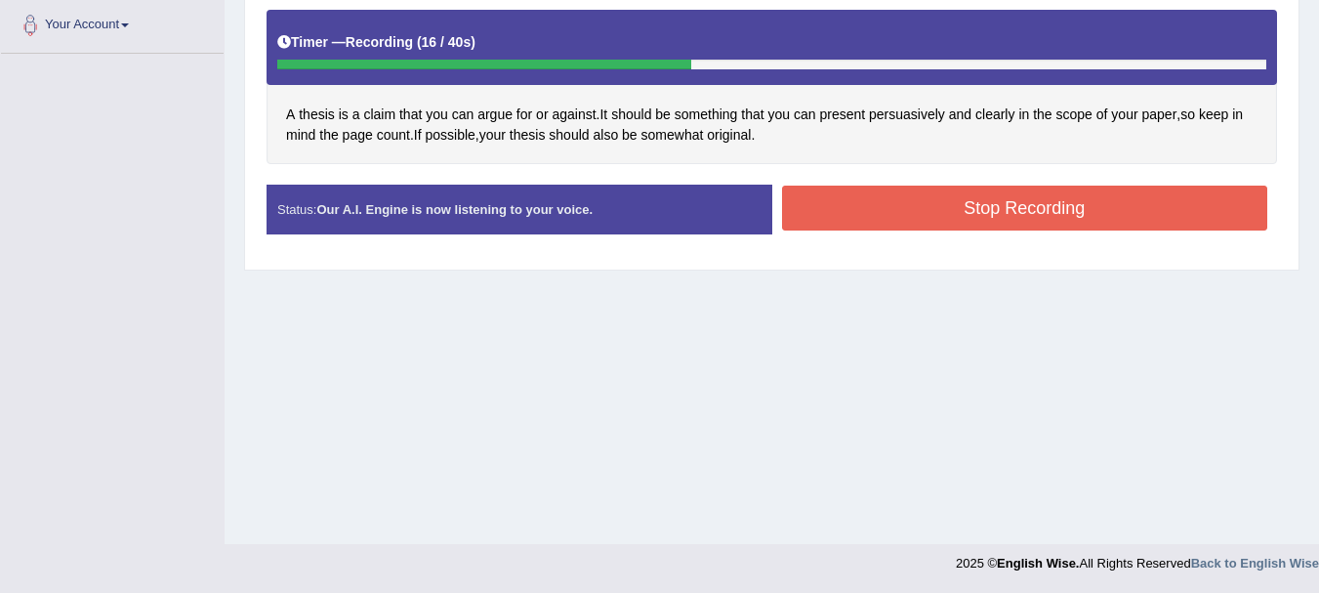
click at [813, 214] on button "Stop Recording" at bounding box center [1025, 208] width 486 height 45
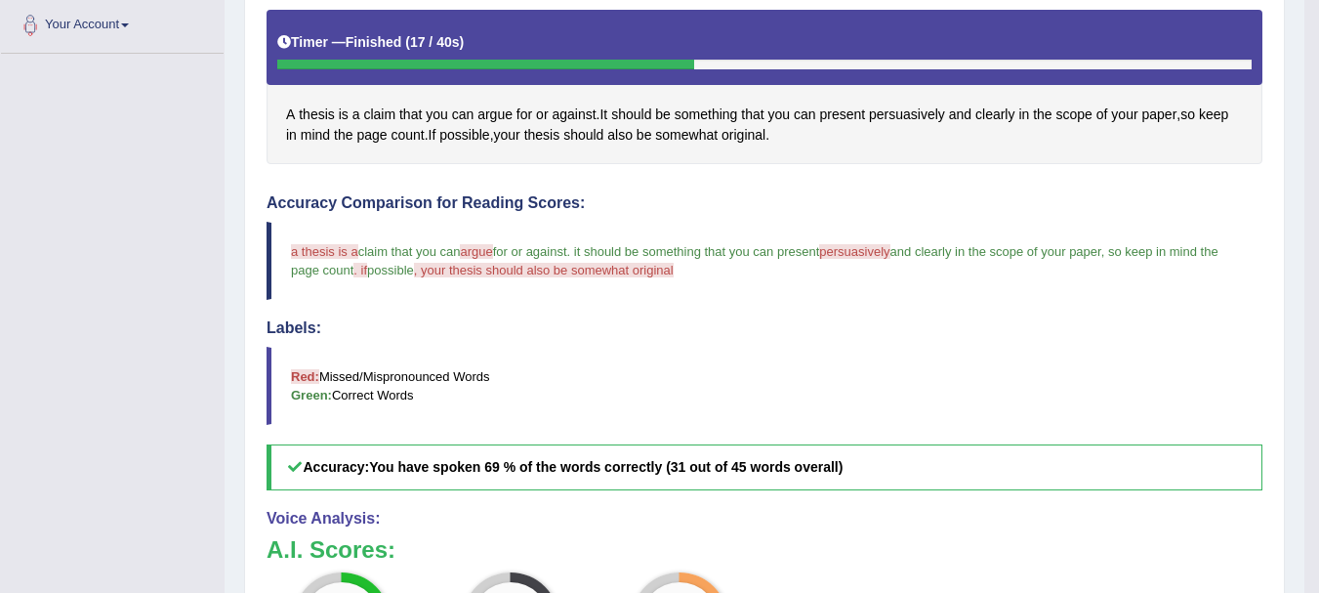
scroll to position [932, 0]
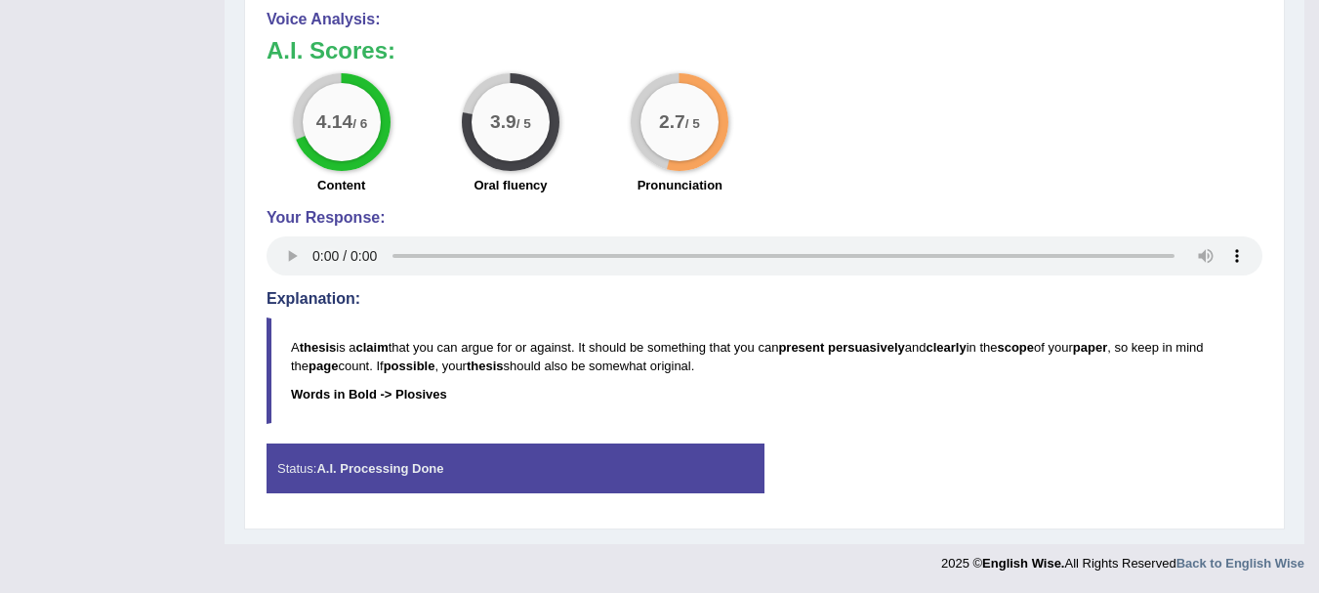
click at [1148, 305] on h4 "Explanation:" at bounding box center [765, 299] width 996 height 18
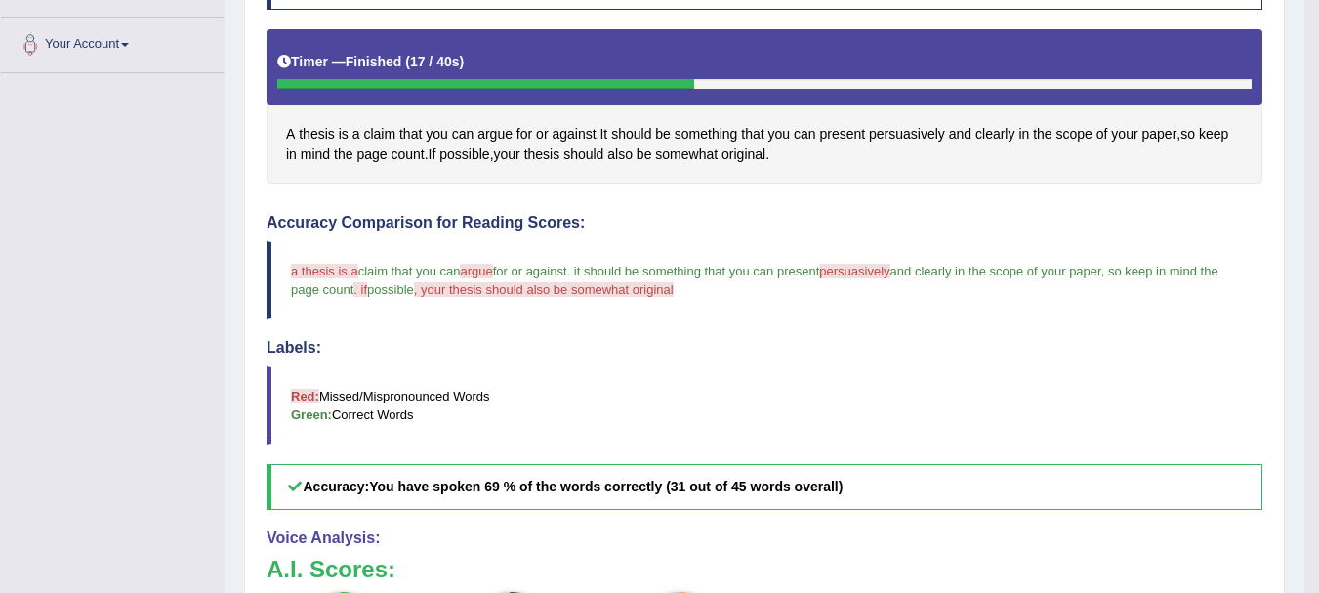
scroll to position [0, 0]
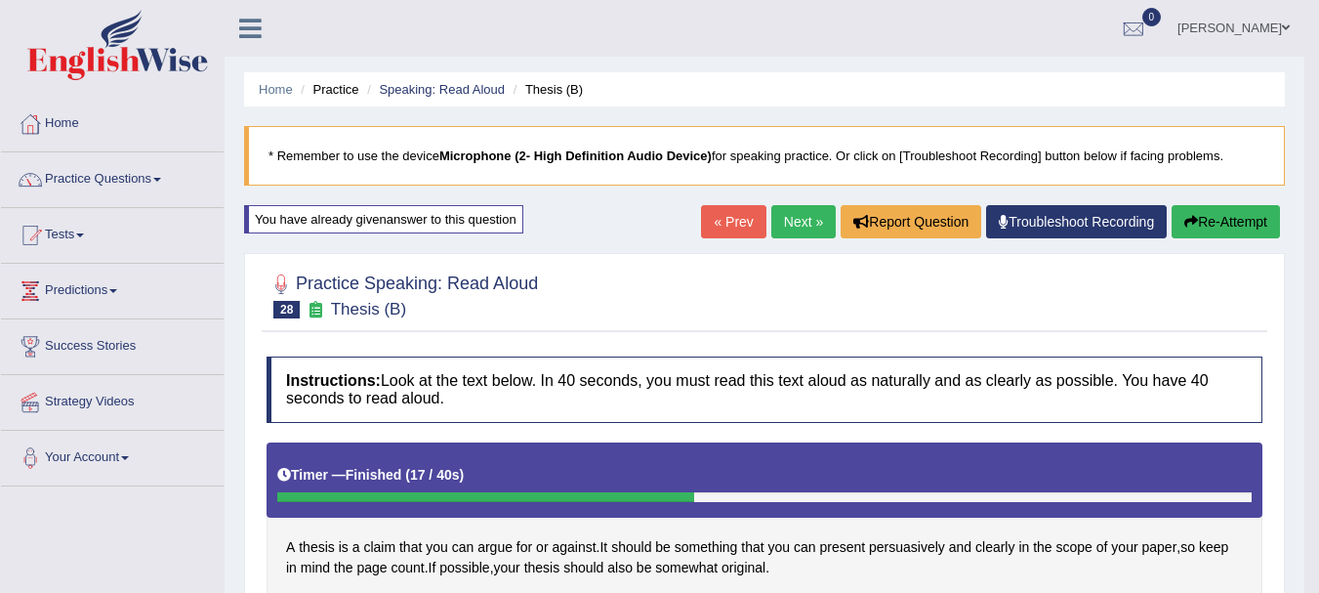
click at [793, 230] on link "Next »" at bounding box center [803, 221] width 64 height 33
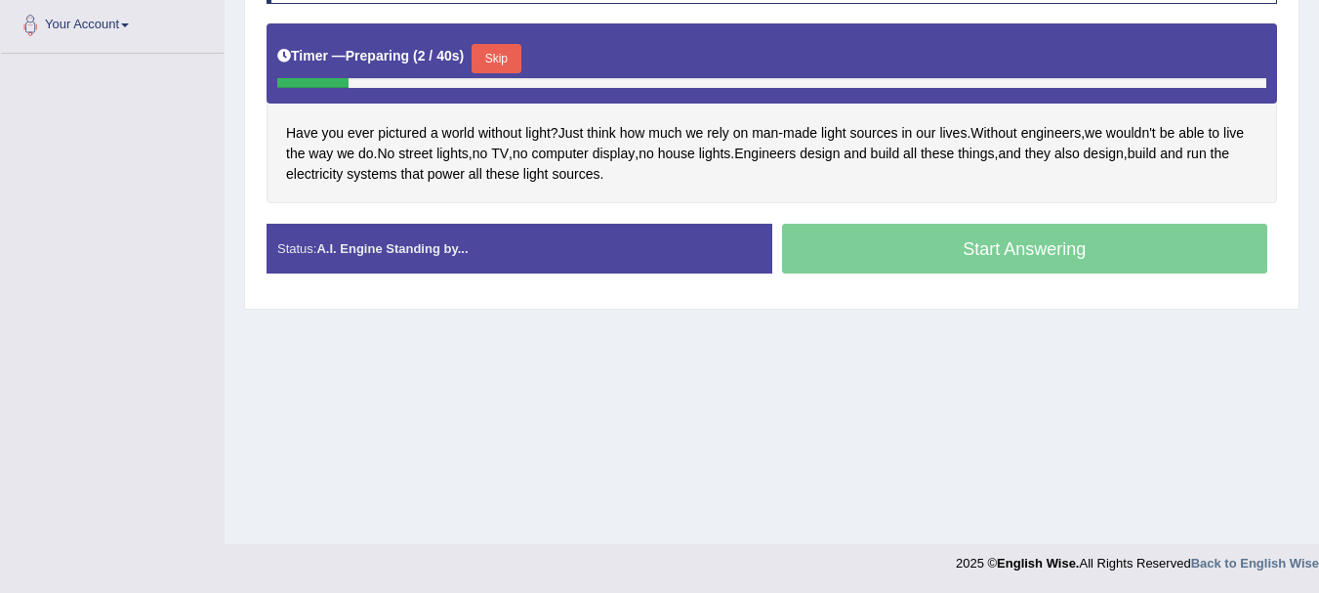
click at [521, 42] on div "Timer — Preparing ( 2 / 40s ) Skip" at bounding box center [771, 58] width 989 height 39
click at [487, 57] on button "Skip" at bounding box center [496, 58] width 49 height 29
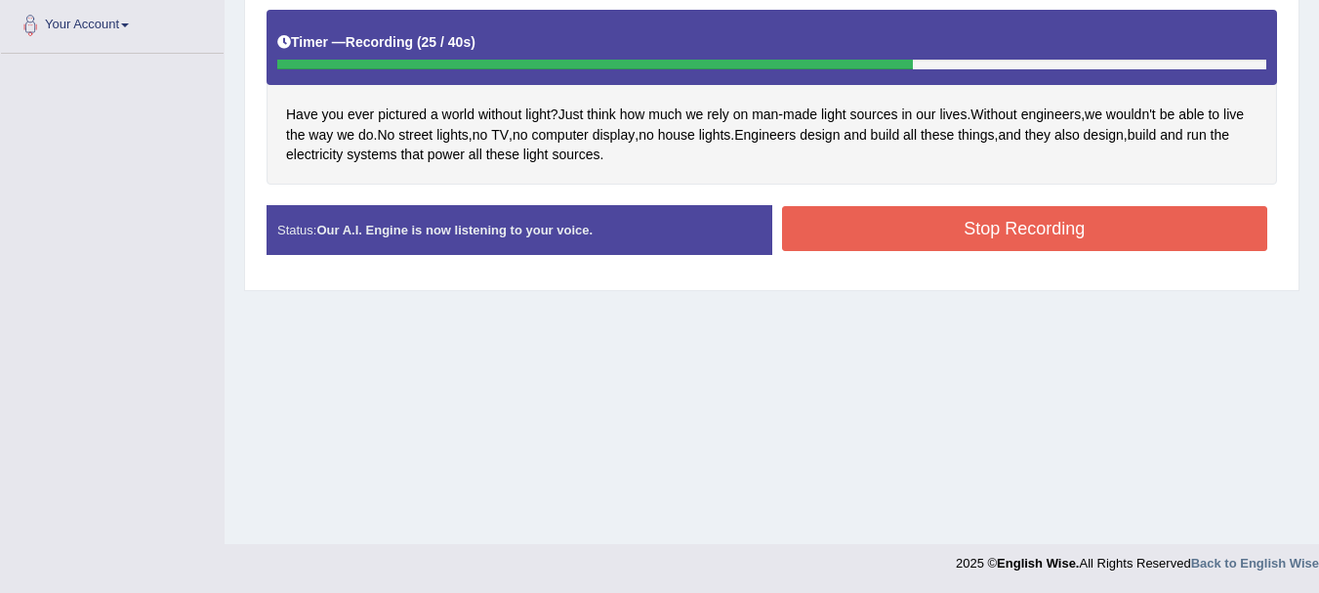
click at [882, 215] on button "Stop Recording" at bounding box center [1025, 228] width 486 height 45
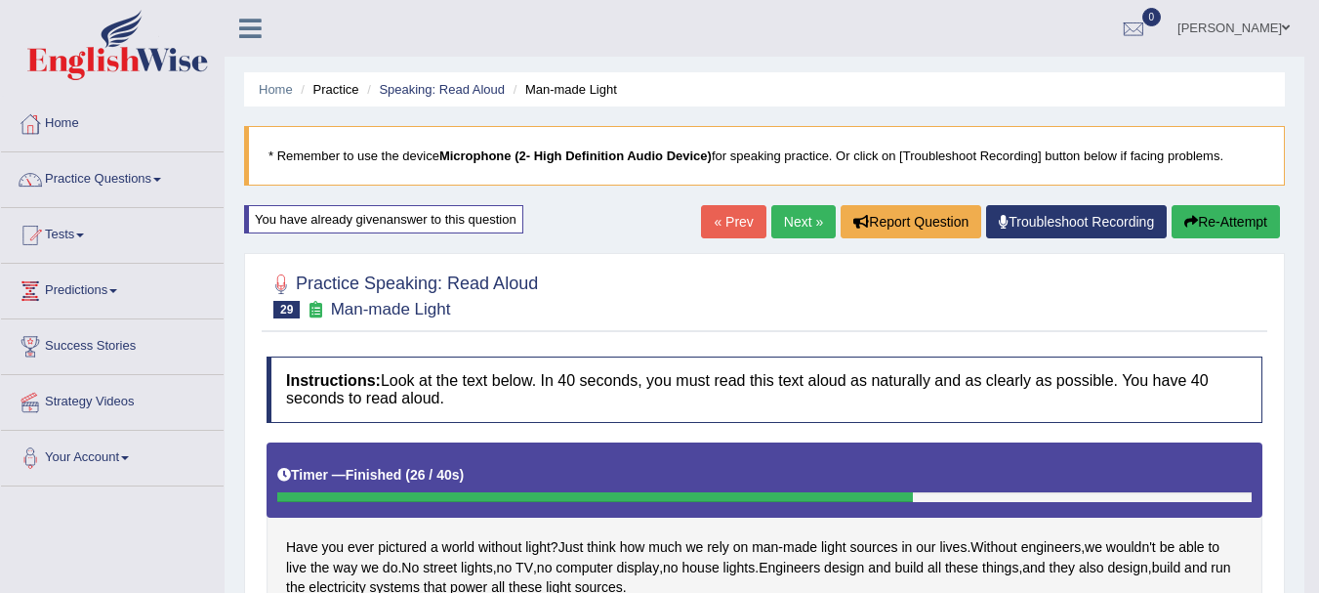
click at [792, 229] on link "Next »" at bounding box center [803, 221] width 64 height 33
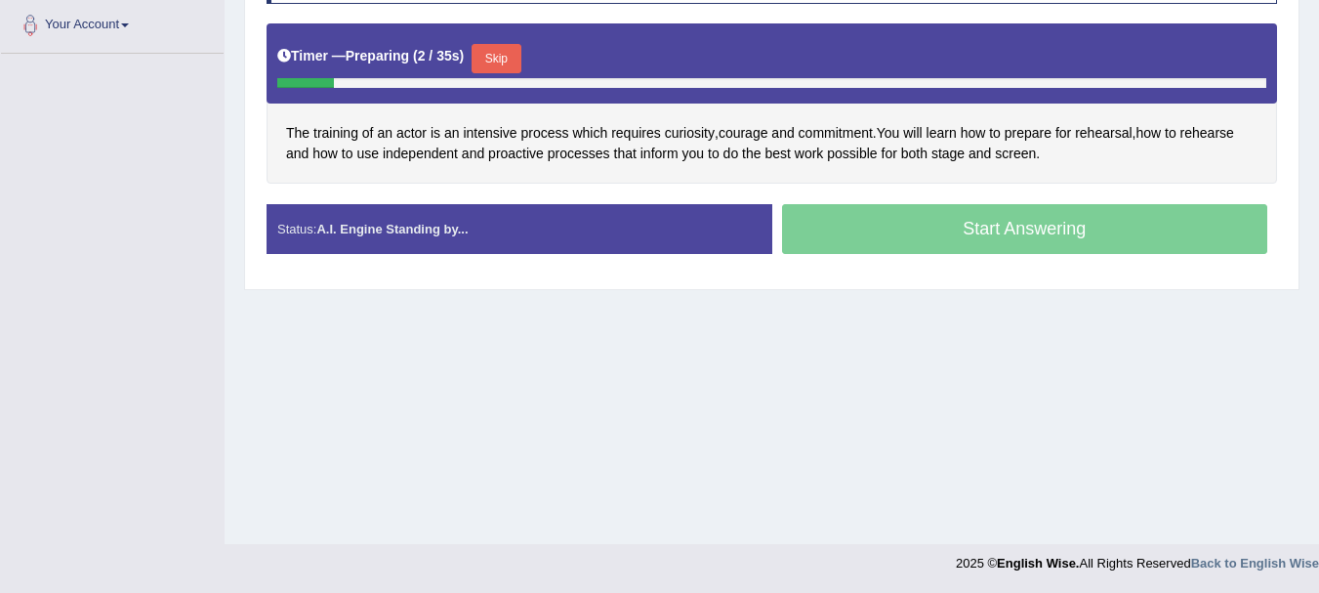
click at [502, 55] on button "Skip" at bounding box center [496, 58] width 49 height 29
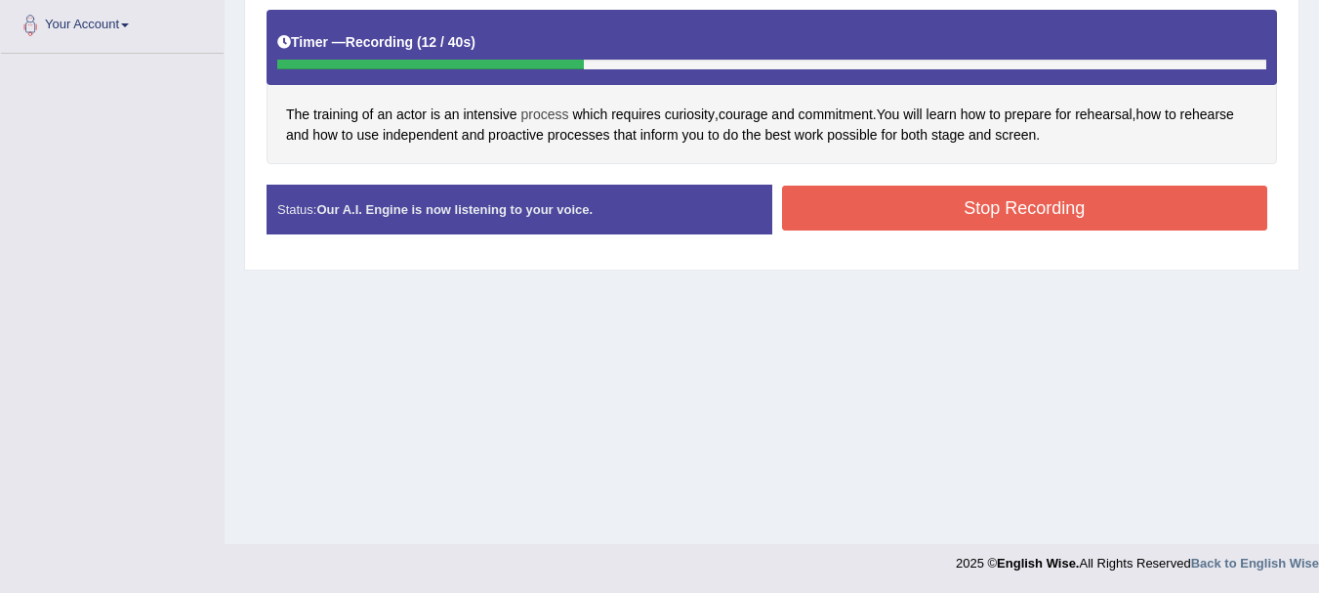
drag, startPoint x: 404, startPoint y: 209, endPoint x: 548, endPoint y: 112, distance: 173.1
click at [548, 112] on div "Instructions: Look at the text below. In 40 seconds, you must read this text al…" at bounding box center [772, 87] width 1020 height 346
click at [896, 214] on button "Stop Recording" at bounding box center [1025, 208] width 486 height 45
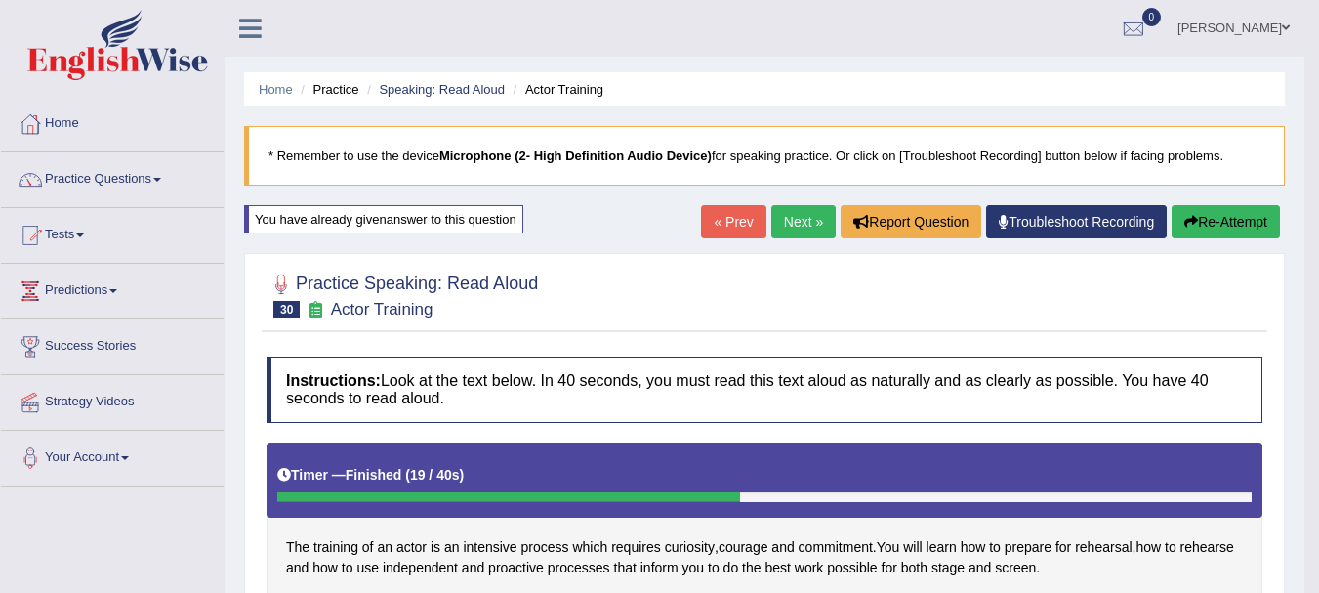
click at [781, 217] on link "Next »" at bounding box center [803, 221] width 64 height 33
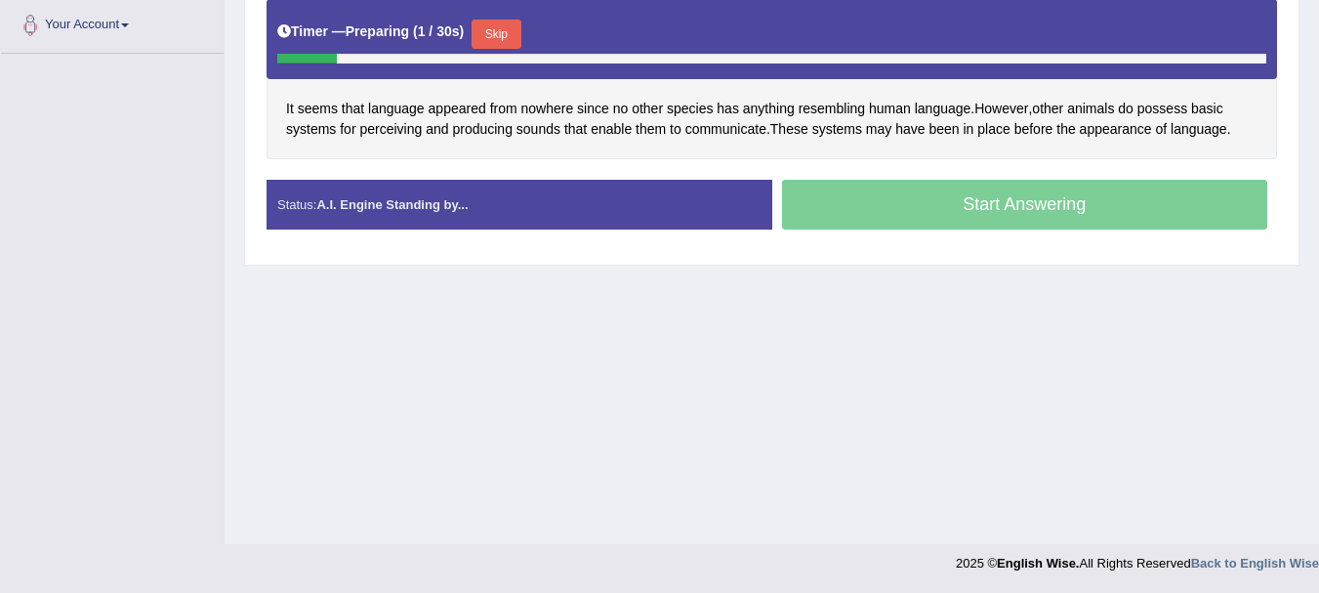
click at [509, 41] on button "Skip" at bounding box center [496, 34] width 49 height 29
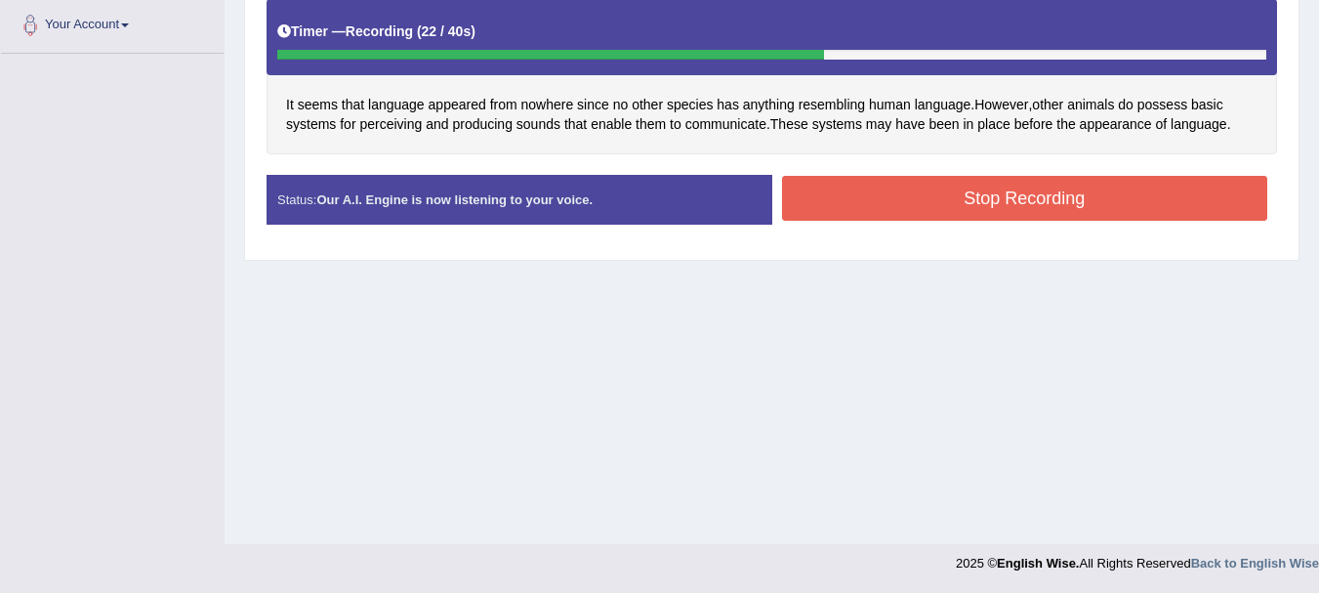
click at [1057, 192] on button "Stop Recording" at bounding box center [1025, 198] width 486 height 45
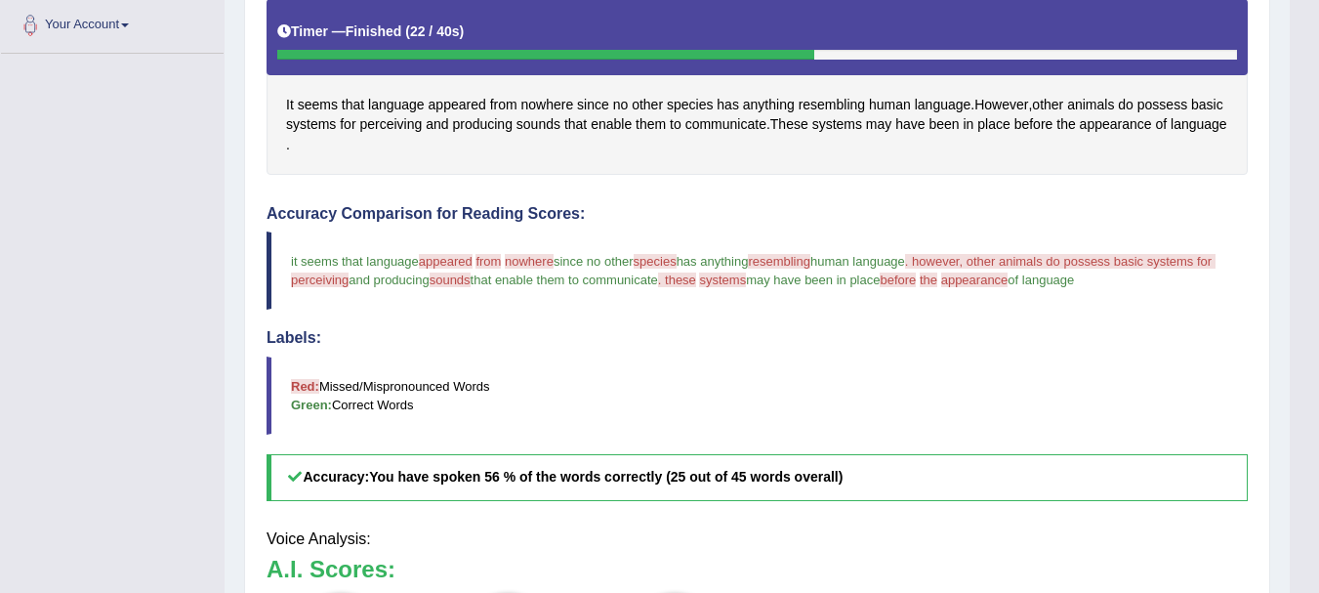
click at [1209, 376] on div "Our A.I. Engine is working on your speech analysis! Please be patient. It may t…" at bounding box center [659, 296] width 1319 height 593
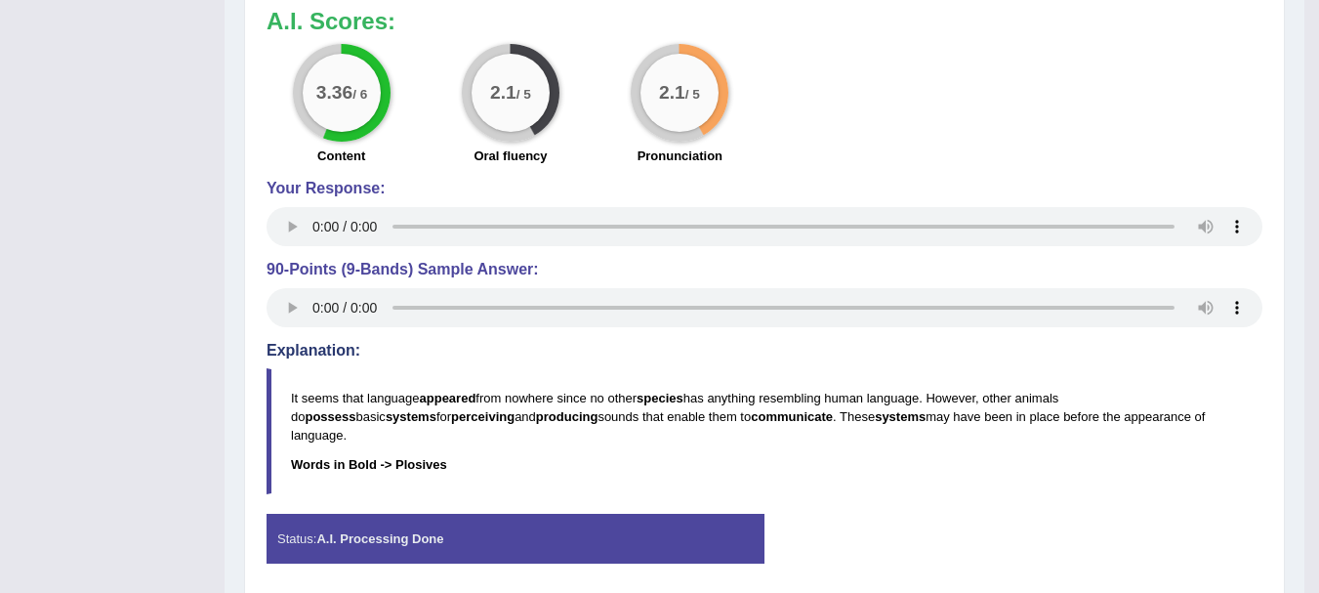
scroll to position [433, 0]
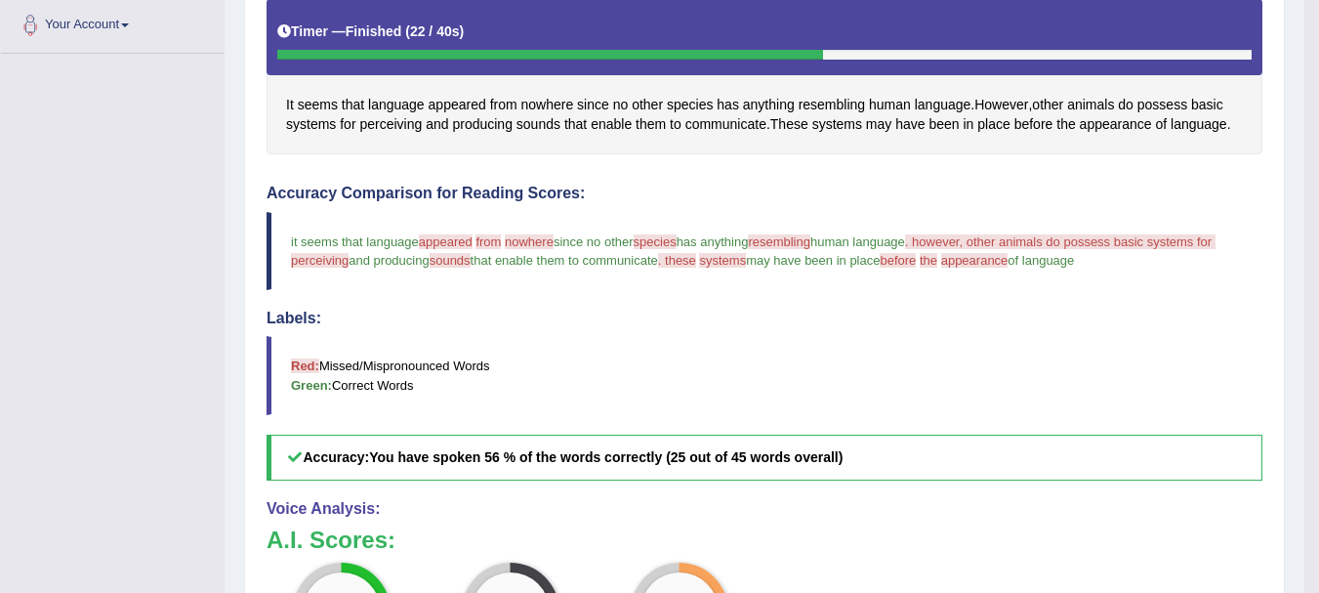
drag, startPoint x: 1103, startPoint y: 38, endPoint x: 1333, endPoint y: 76, distance: 232.6
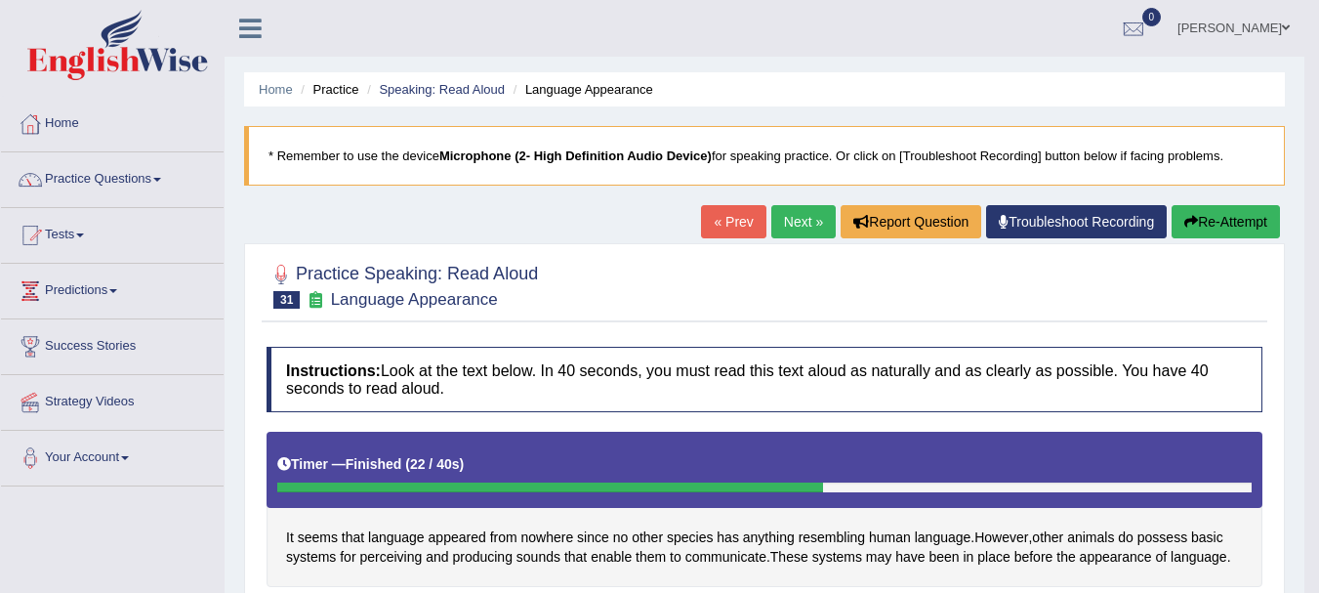
click at [780, 233] on link "Next »" at bounding box center [803, 221] width 64 height 33
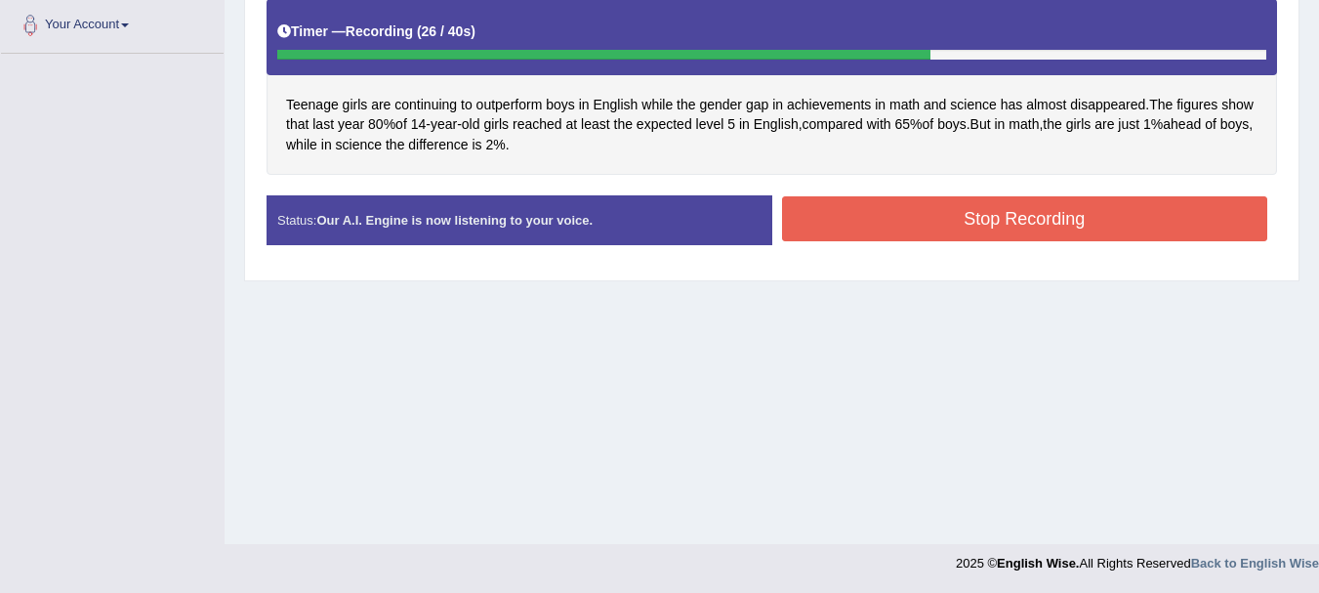
click at [913, 246] on div "Status: Our A.I. Engine is now listening to your voice. Start Answering Stop Re…" at bounding box center [772, 229] width 1011 height 69
click at [954, 218] on button "Stop Recording" at bounding box center [1025, 218] width 486 height 45
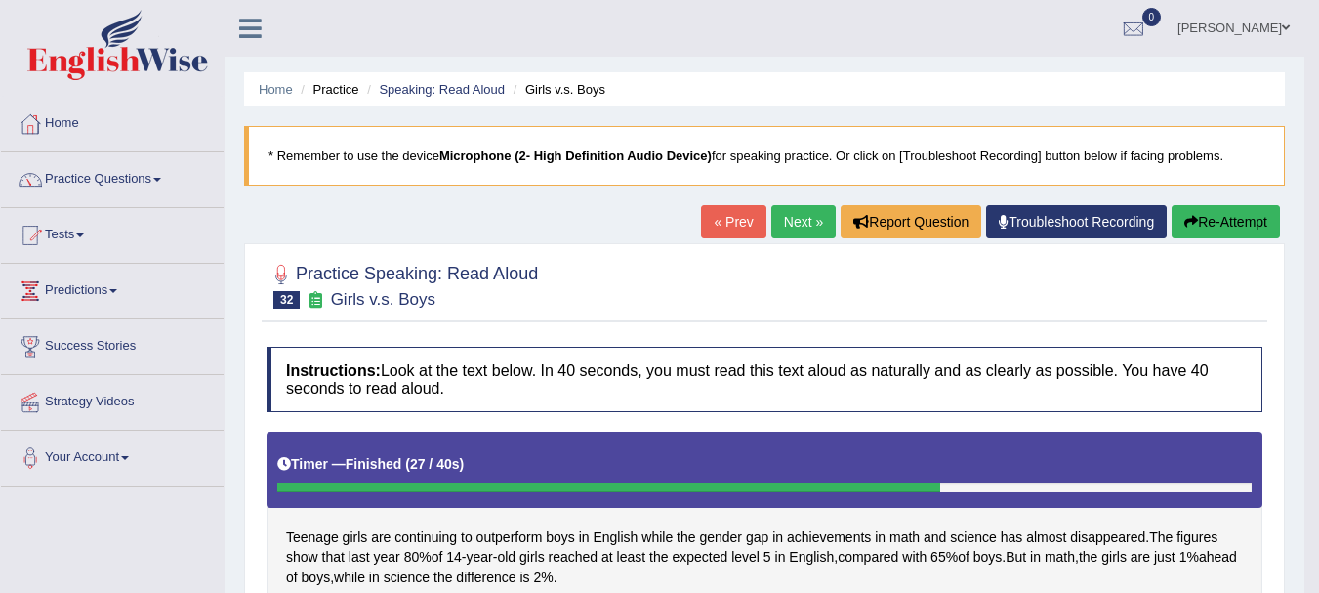
click at [782, 214] on link "Next »" at bounding box center [803, 221] width 64 height 33
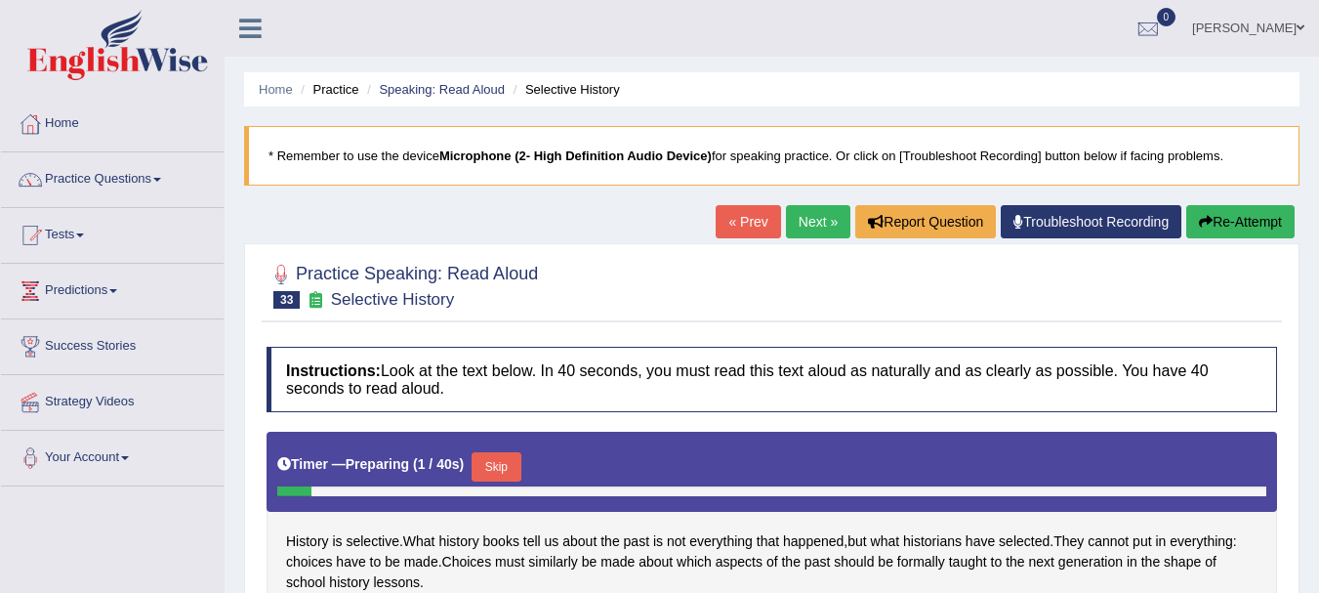
click at [1311, 414] on div "Home Practice Speaking: Read Aloud Selective History * Remember to use the devi…" at bounding box center [772, 488] width 1095 height 977
click at [1308, 409] on div "Home Practice Speaking: Read Aloud Selective History * Remember to use the devi…" at bounding box center [772, 488] width 1095 height 977
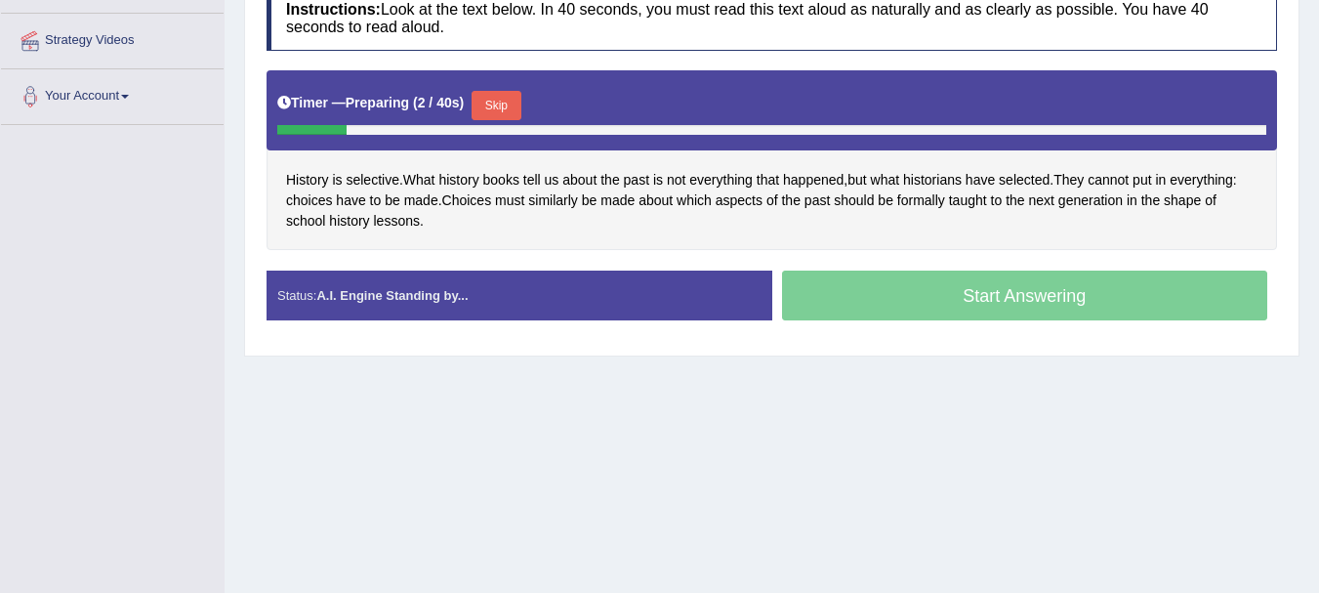
scroll to position [433, 0]
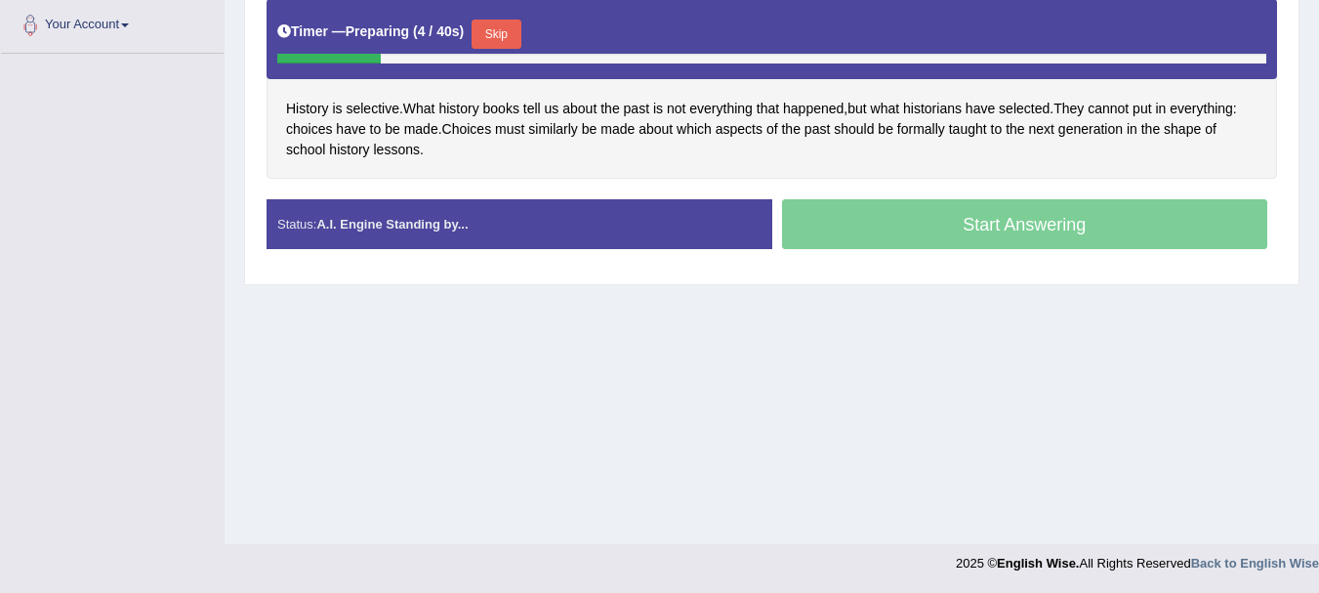
click at [519, 43] on button "Skip" at bounding box center [496, 34] width 49 height 29
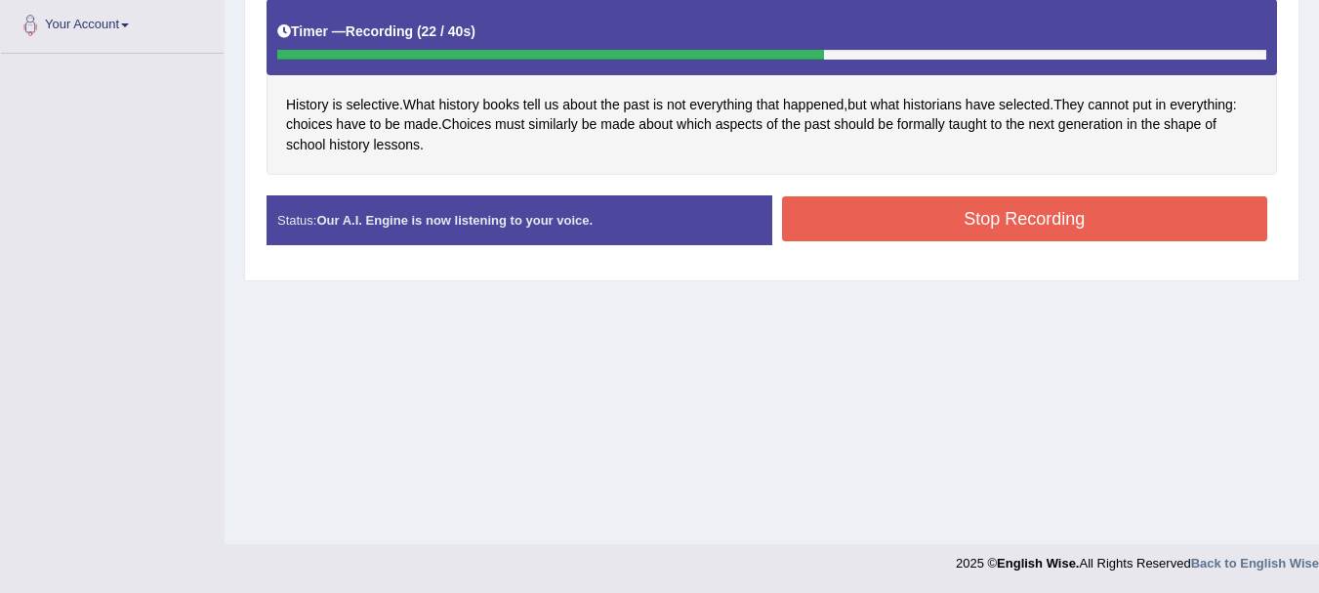
click at [897, 232] on button "Stop Recording" at bounding box center [1025, 218] width 486 height 45
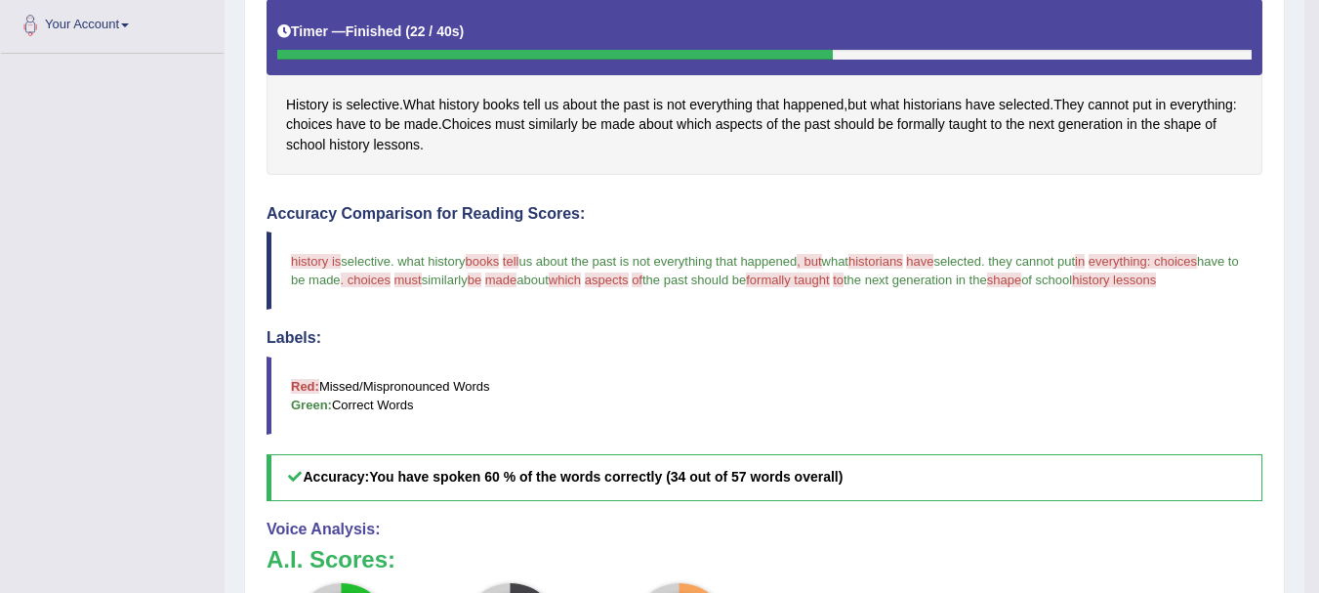
scroll to position [0, 0]
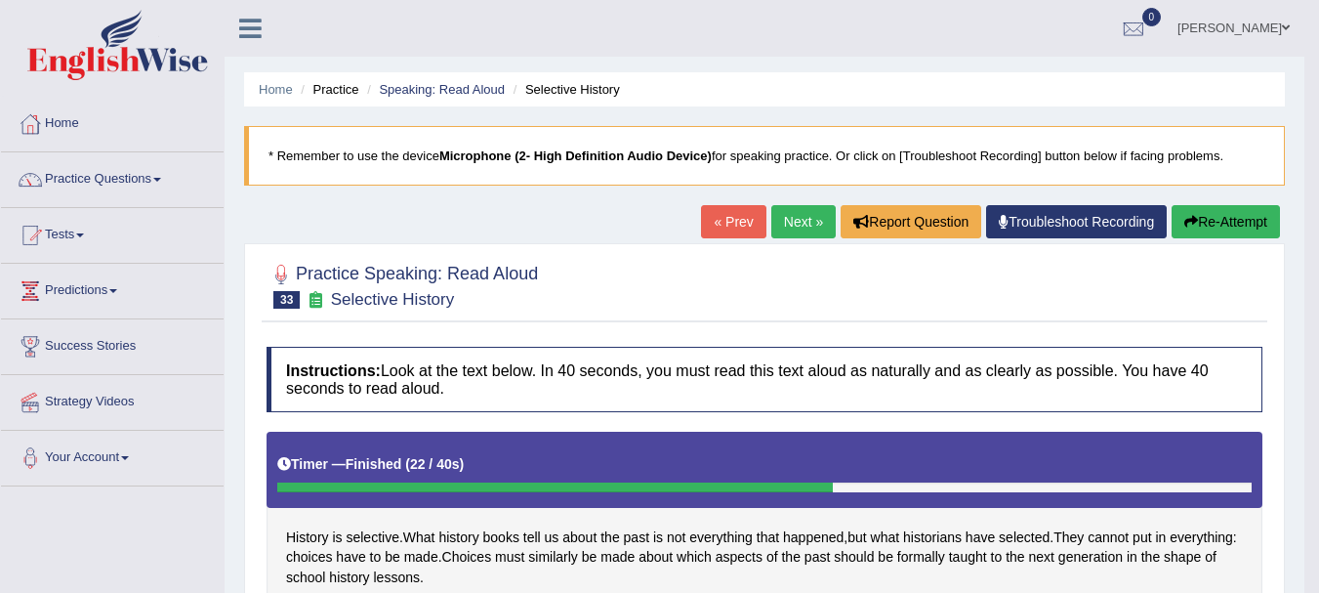
click at [778, 210] on link "Next »" at bounding box center [803, 221] width 64 height 33
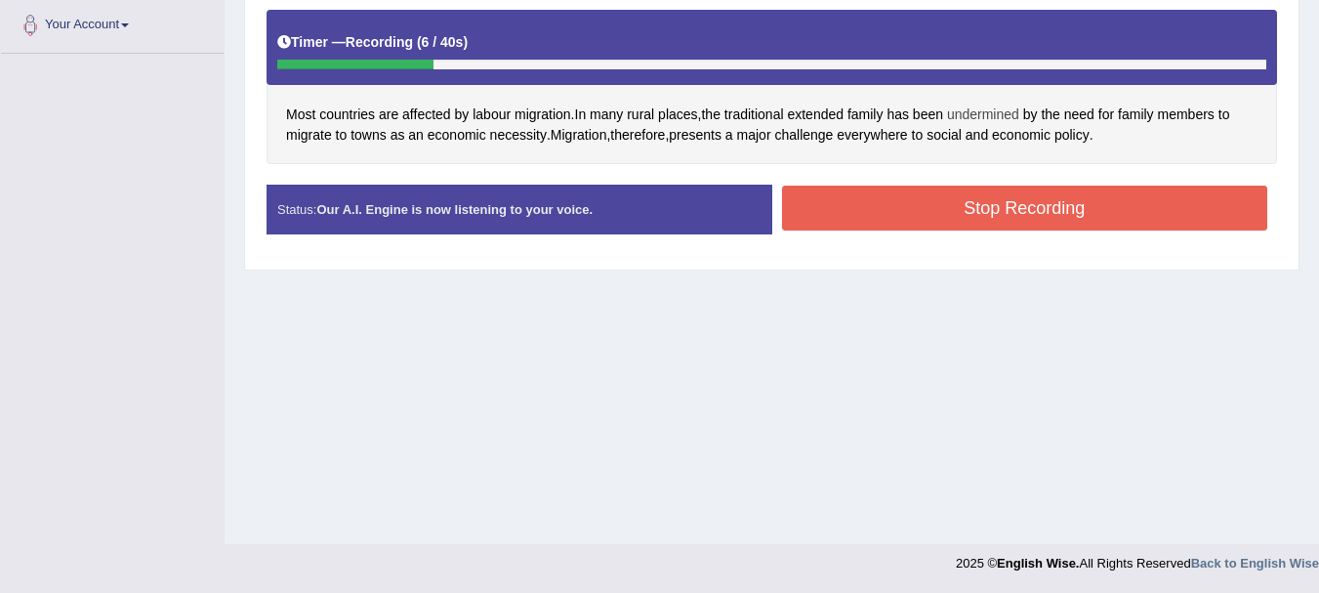
drag, startPoint x: 952, startPoint y: 120, endPoint x: 971, endPoint y: 117, distance: 18.8
click at [971, 117] on div "Most countries are affected by labour migration . In many rural places , the tr…" at bounding box center [772, 87] width 1011 height 155
drag, startPoint x: 986, startPoint y: 200, endPoint x: 768, endPoint y: 143, distance: 226.2
click at [768, 143] on div "Instructions: Look at the text below. In 40 seconds, you must read this text al…" at bounding box center [772, 87] width 1020 height 346
click at [768, 143] on span "major" at bounding box center [754, 135] width 34 height 21
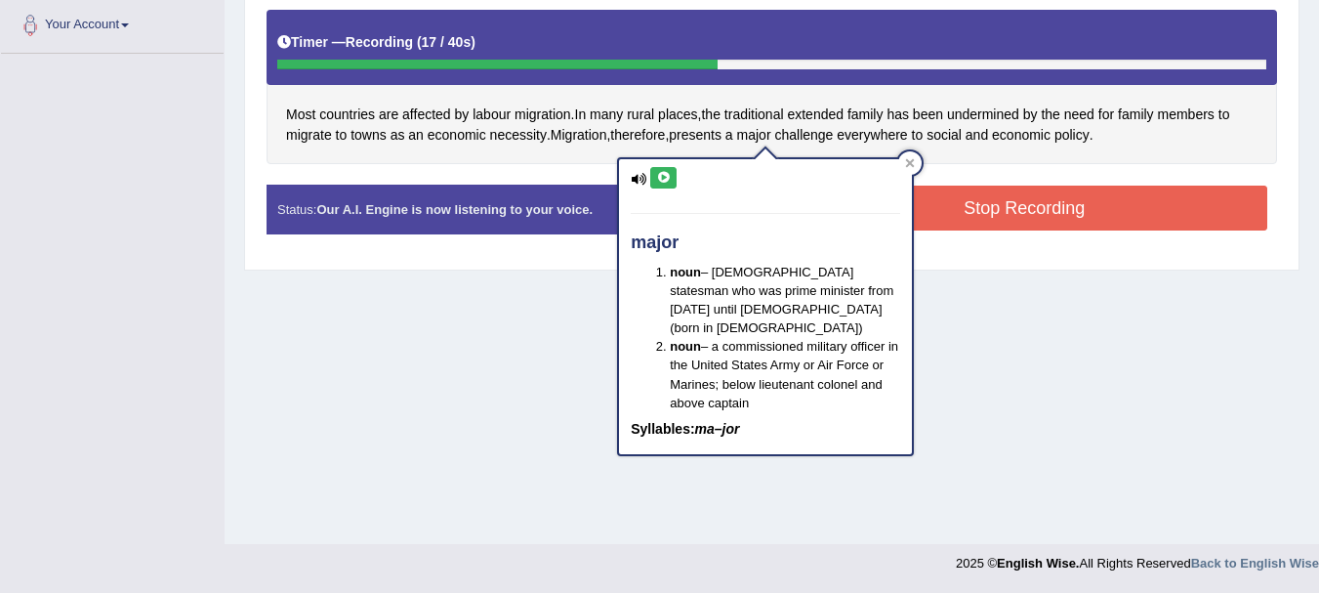
drag, startPoint x: 738, startPoint y: 165, endPoint x: 902, endPoint y: 246, distance: 183.0
click at [902, 246] on div "major noun – [DEMOGRAPHIC_DATA] statesman who was prime minister from [DATE] un…" at bounding box center [765, 306] width 293 height 295
click at [1049, 187] on button "Stop Recording" at bounding box center [1025, 208] width 486 height 45
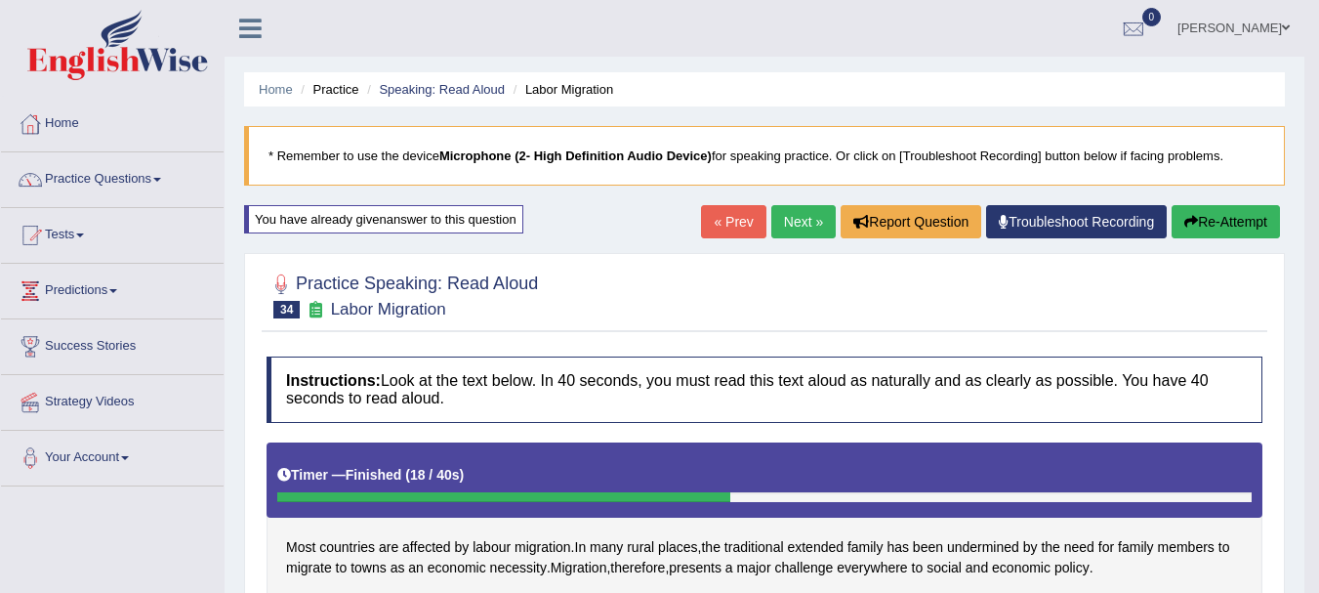
click at [912, 136] on blockquote "* Remember to use the device Microphone (2- High Definition Audio Device) for s…" at bounding box center [764, 156] width 1041 height 60
click at [770, 76] on ul "Home Practice Speaking: Read Aloud Labor Migration" at bounding box center [764, 89] width 1041 height 34
click at [793, 231] on link "Next »" at bounding box center [803, 221] width 64 height 33
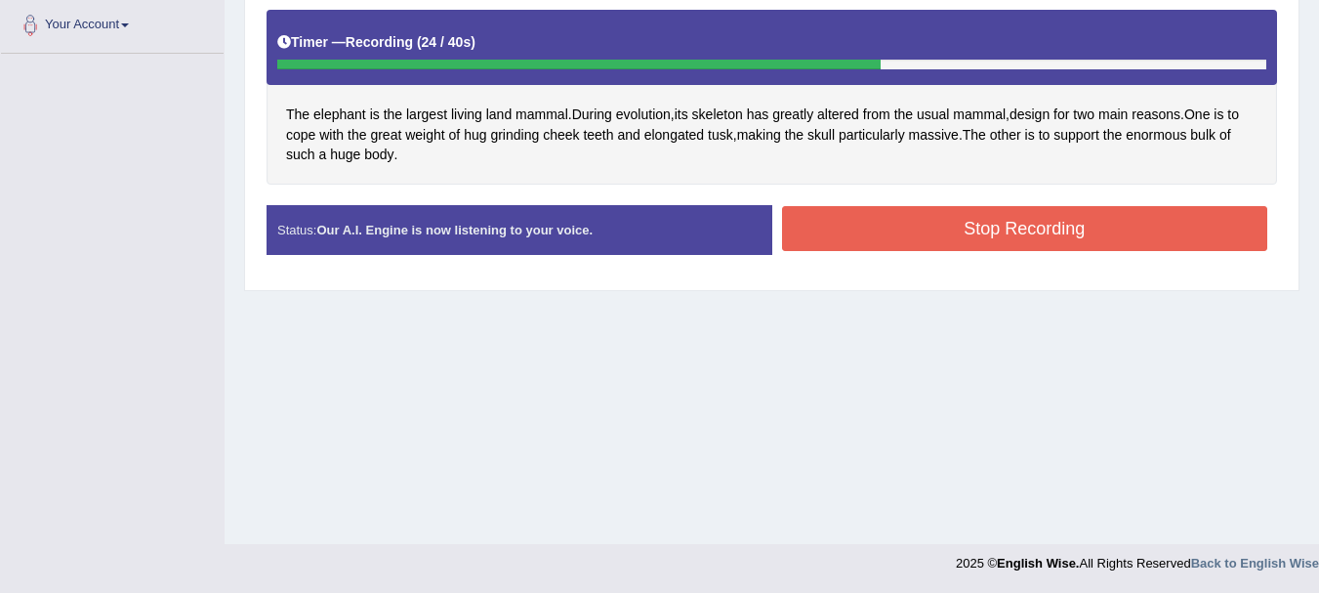
click at [906, 234] on button "Stop Recording" at bounding box center [1025, 228] width 486 height 45
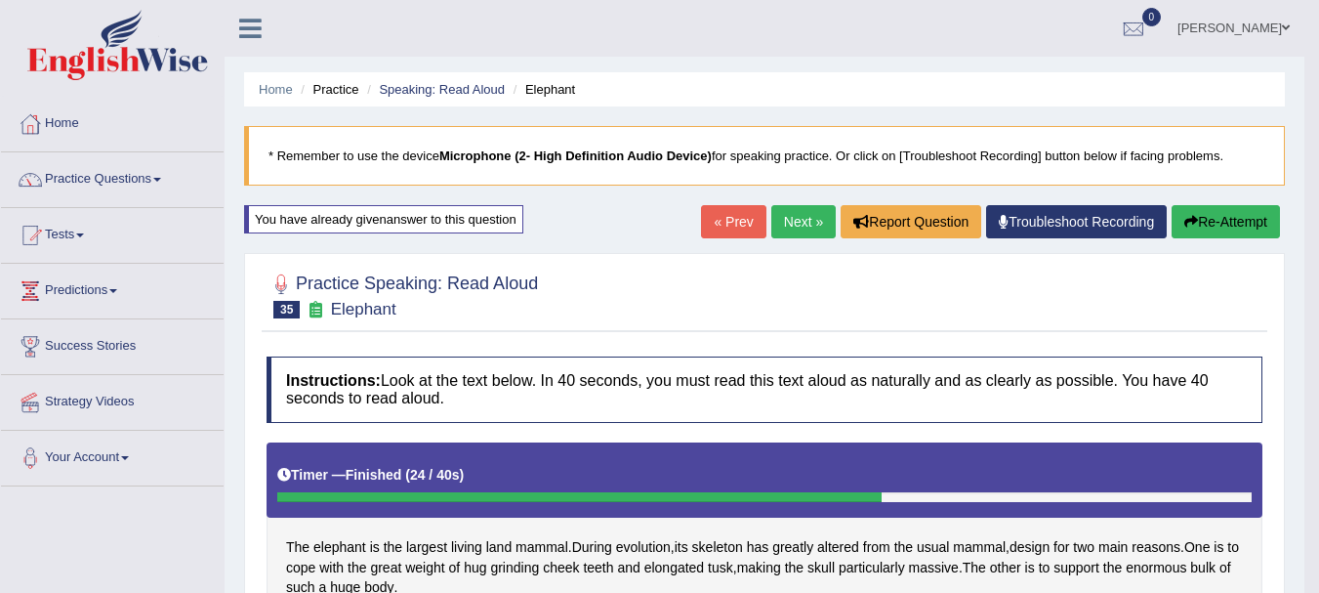
click at [775, 205] on link "Next »" at bounding box center [803, 221] width 64 height 33
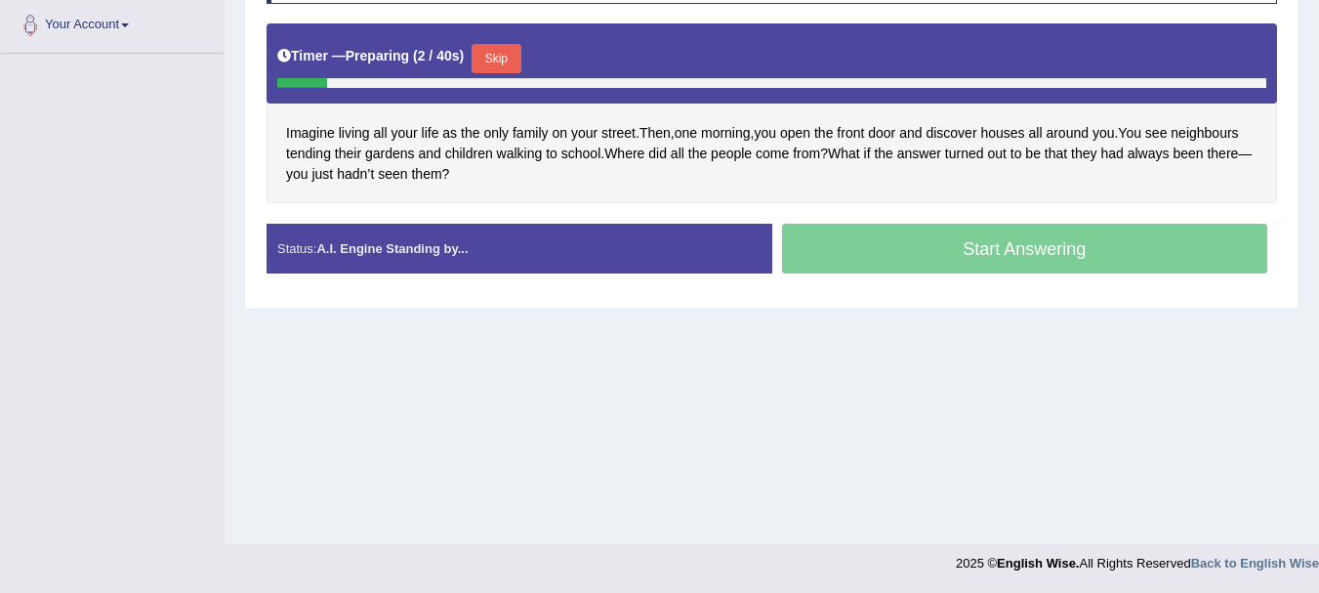
click at [502, 45] on button "Skip" at bounding box center [496, 58] width 49 height 29
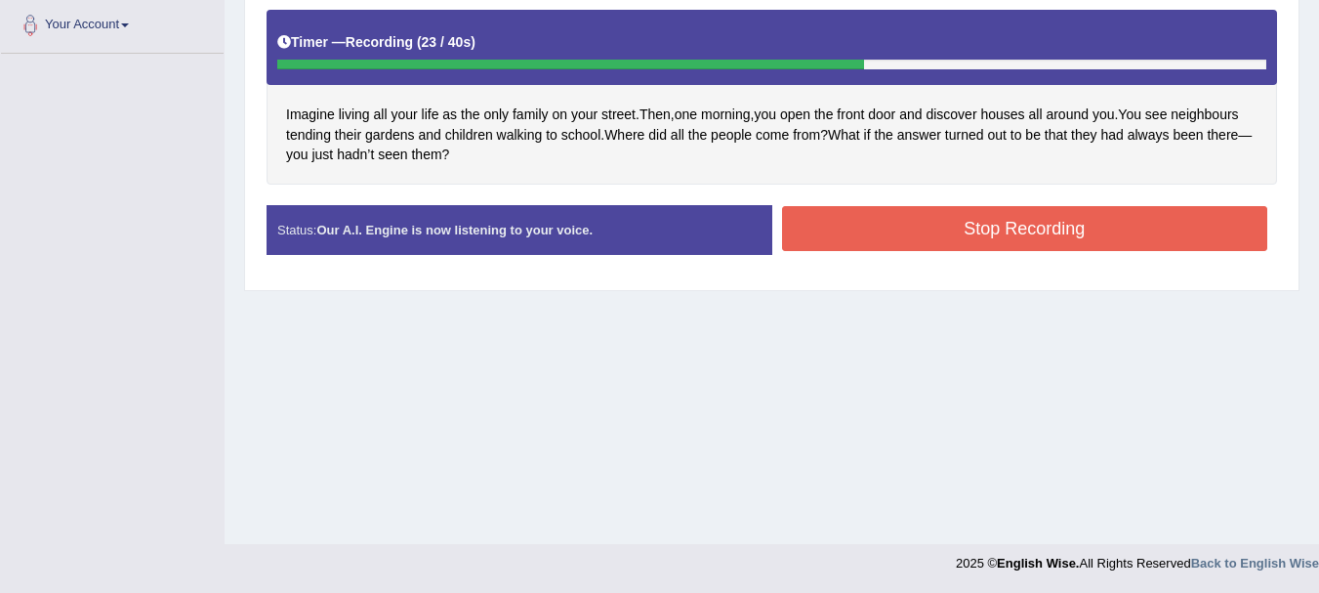
click at [815, 214] on button "Stop Recording" at bounding box center [1025, 228] width 486 height 45
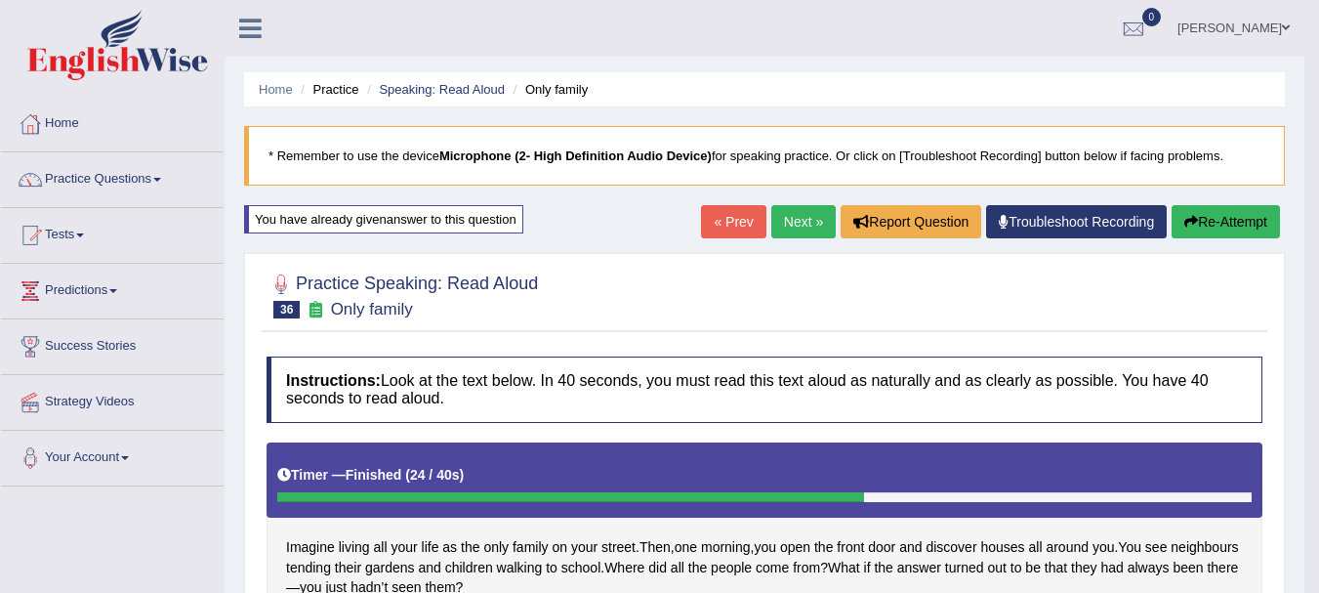
click at [795, 222] on link "Next »" at bounding box center [803, 221] width 64 height 33
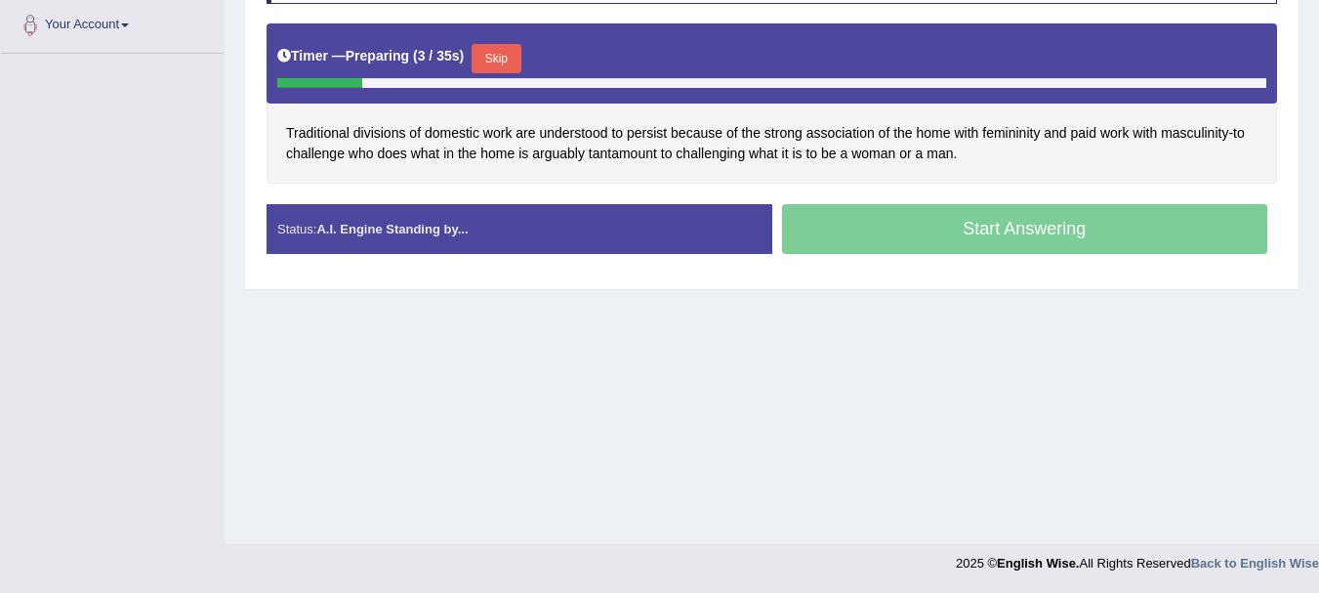
click at [480, 59] on button "Skip" at bounding box center [496, 58] width 49 height 29
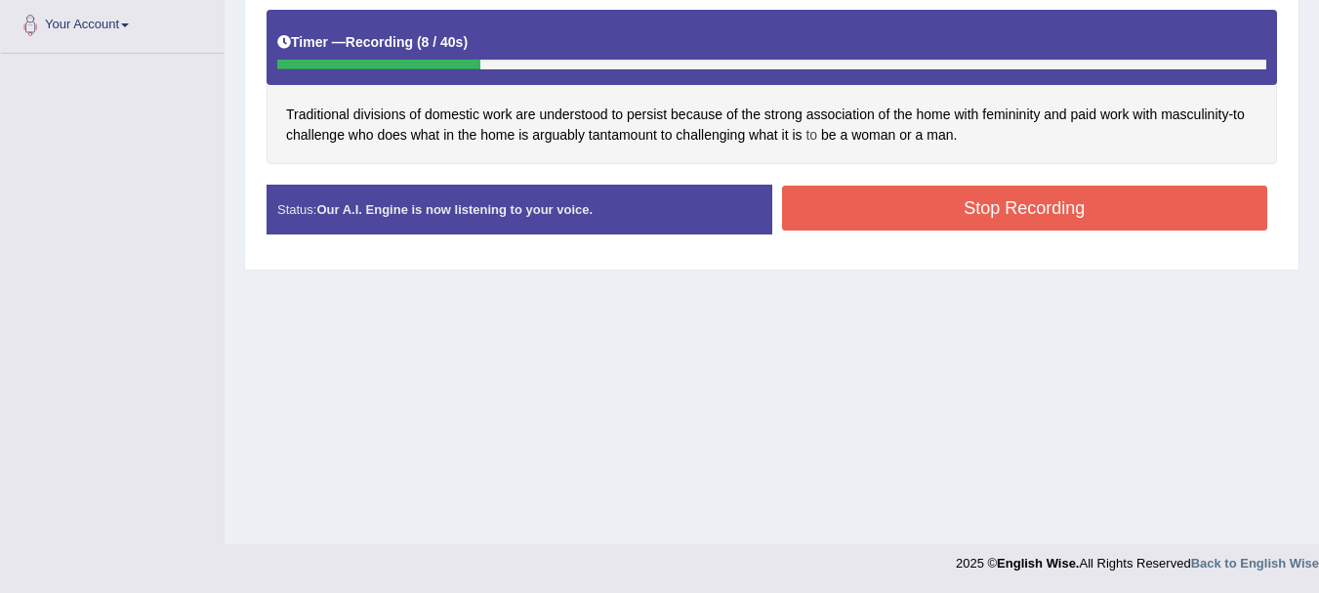
click at [808, 139] on span "to" at bounding box center [812, 135] width 12 height 21
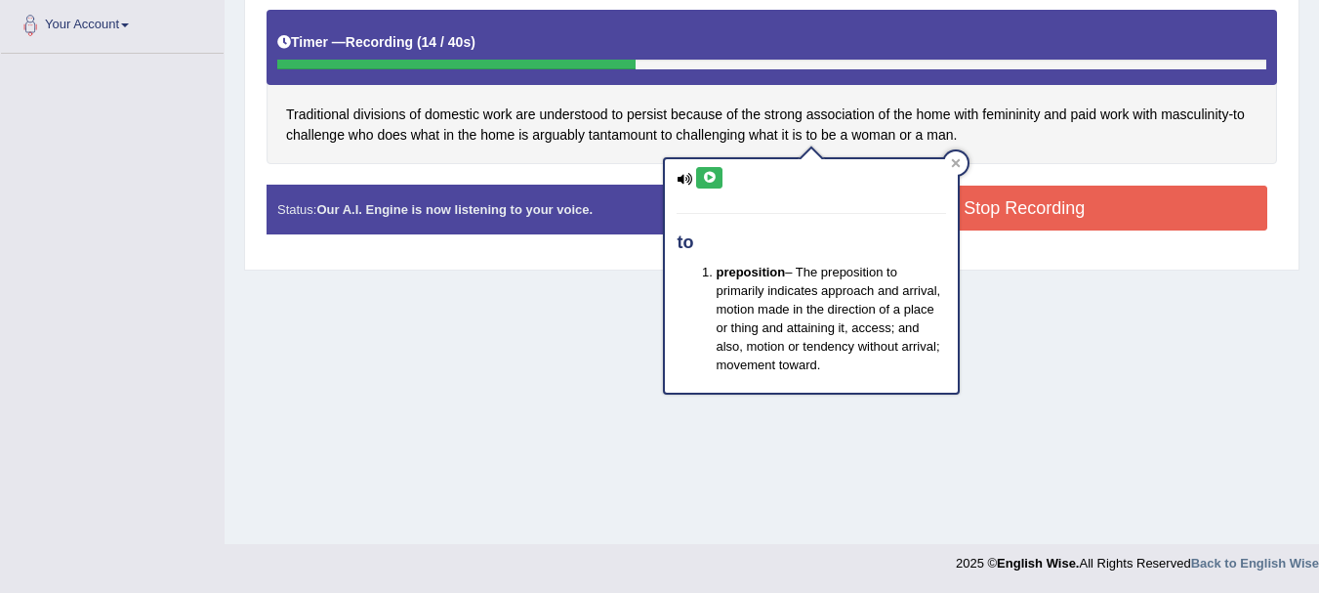
drag, startPoint x: 1068, startPoint y: 165, endPoint x: 1075, endPoint y: 203, distance: 38.7
click at [1075, 203] on div "Instructions: Look at the text below. In 40 seconds, you must read this text al…" at bounding box center [772, 87] width 1020 height 346
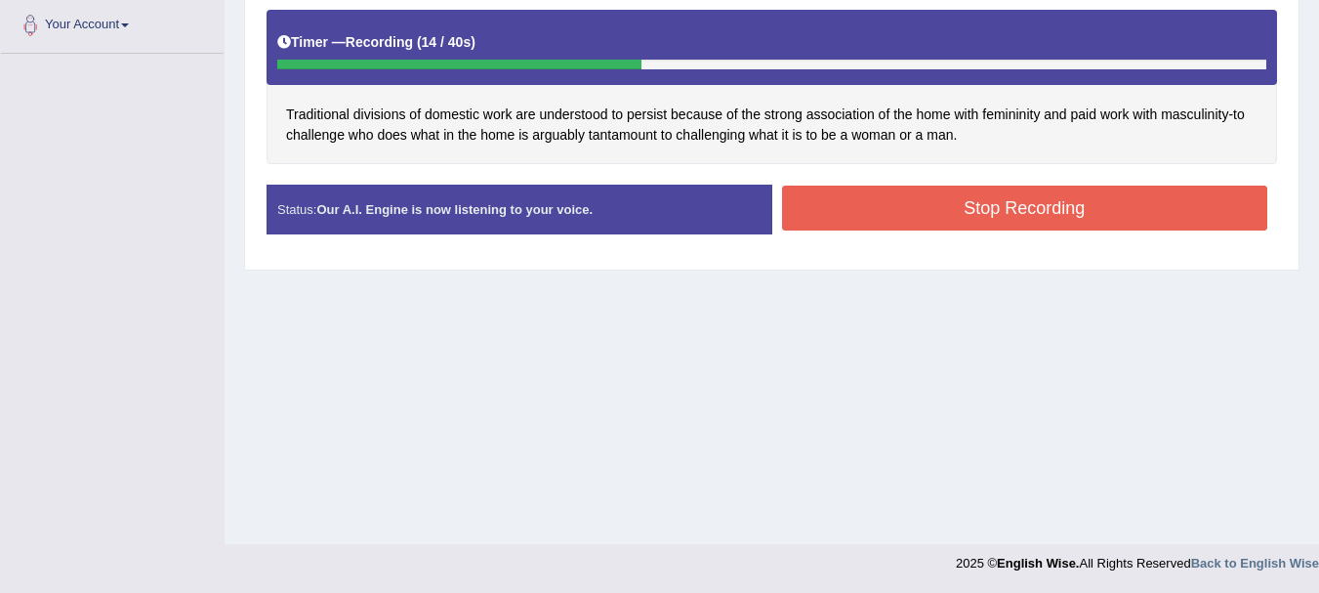
click at [1075, 203] on button "Stop Recording" at bounding box center [1025, 208] width 486 height 45
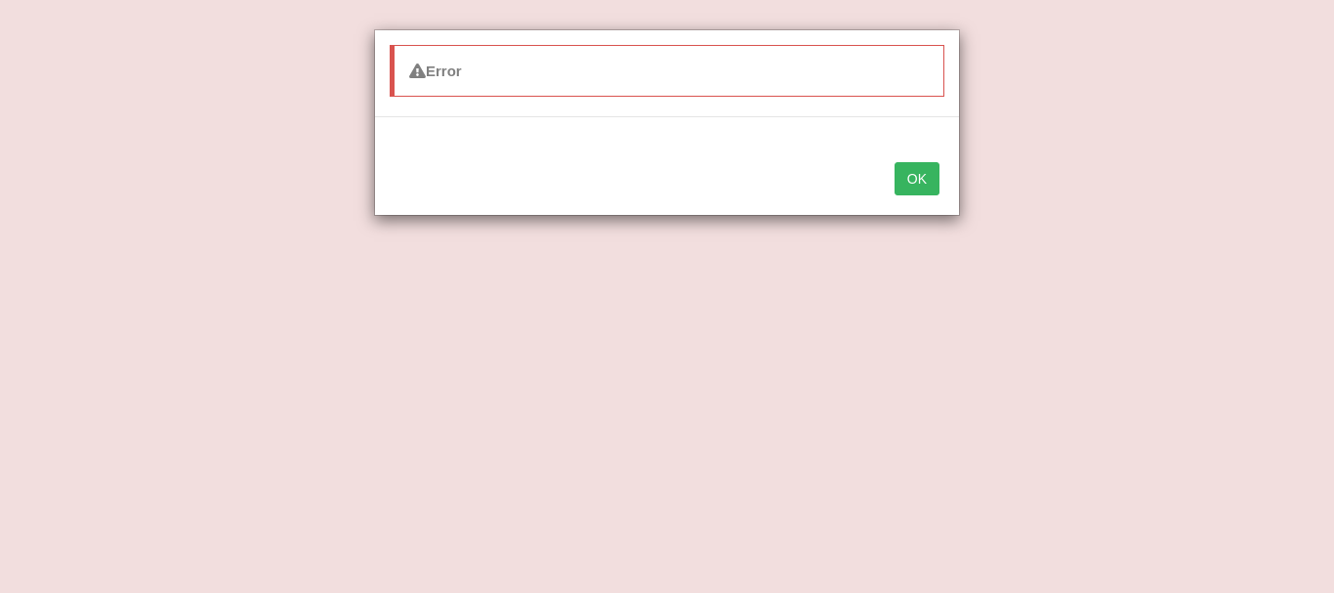
click at [896, 174] on button "OK" at bounding box center [917, 178] width 45 height 33
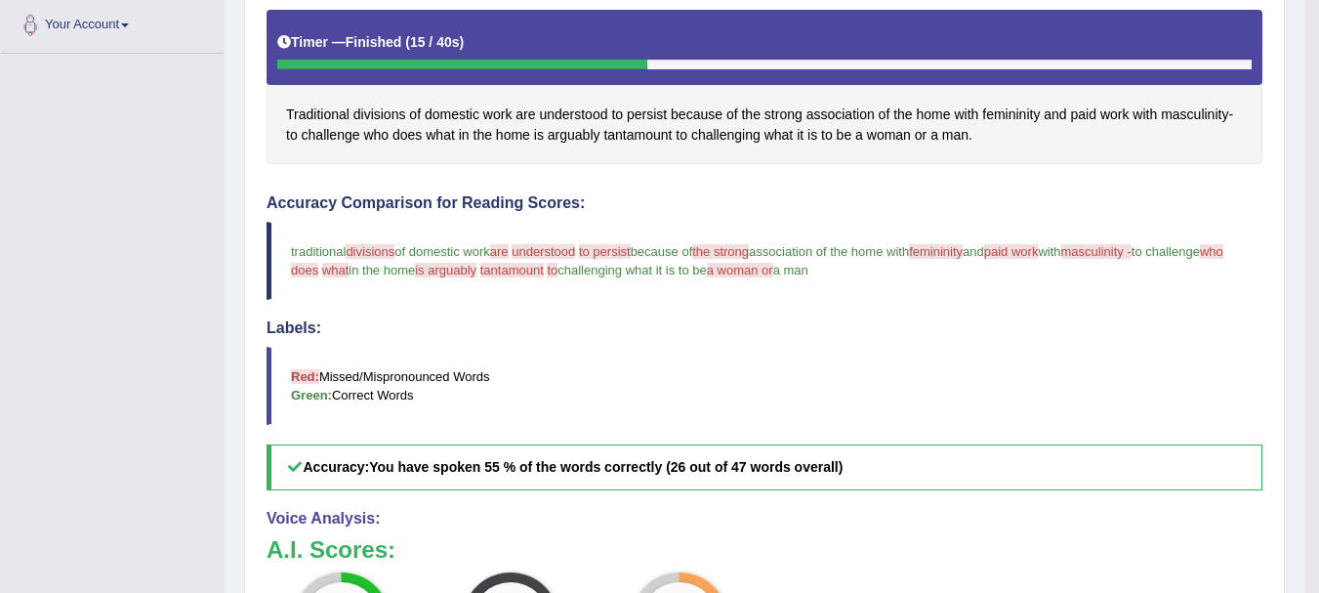
scroll to position [951, 0]
